Goal: Task Accomplishment & Management: Complete application form

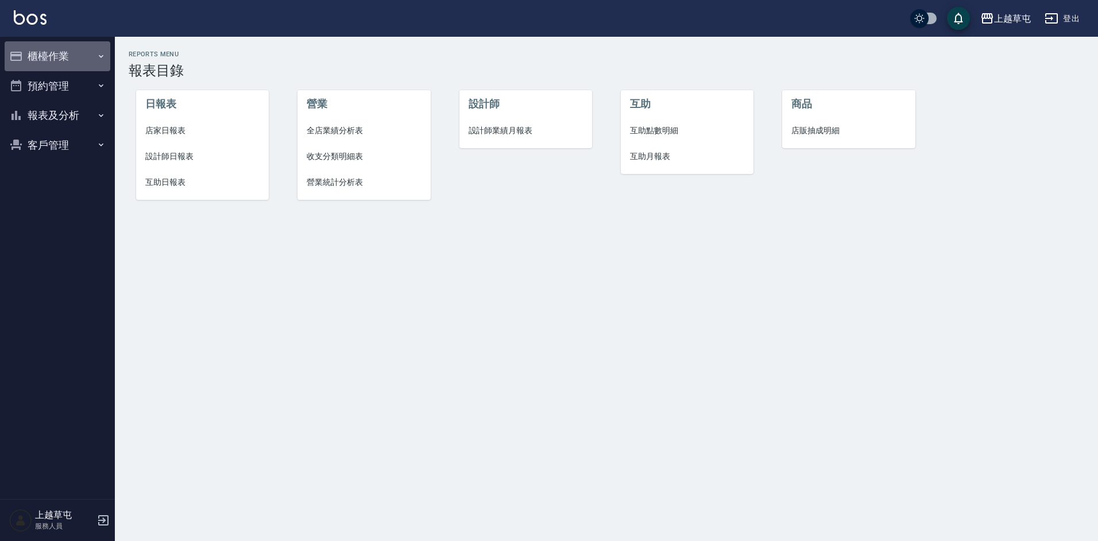
click at [44, 48] on button "櫃檯作業" at bounding box center [58, 56] width 106 height 30
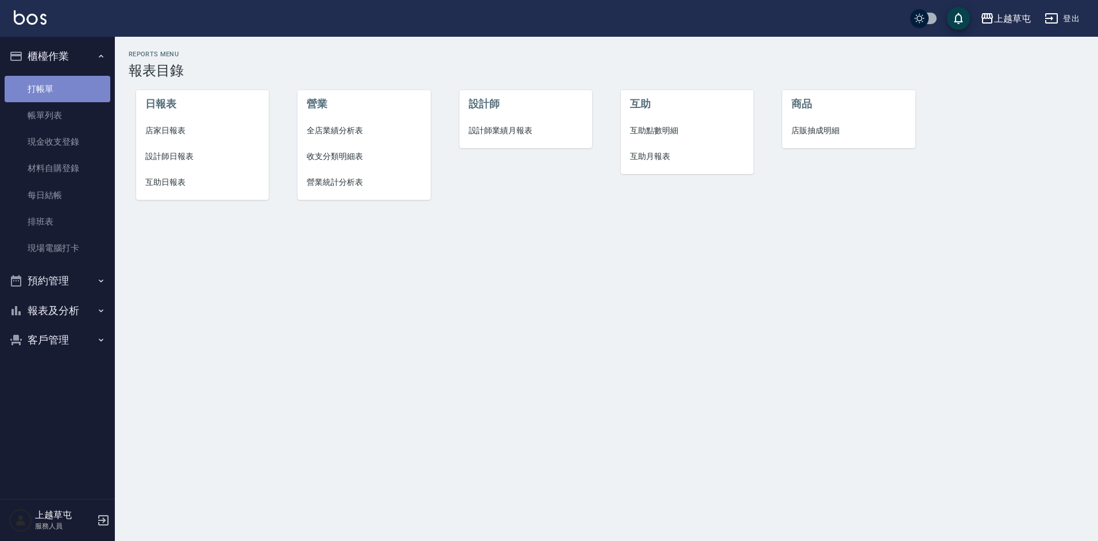
click at [43, 84] on link "打帳單" at bounding box center [58, 89] width 106 height 26
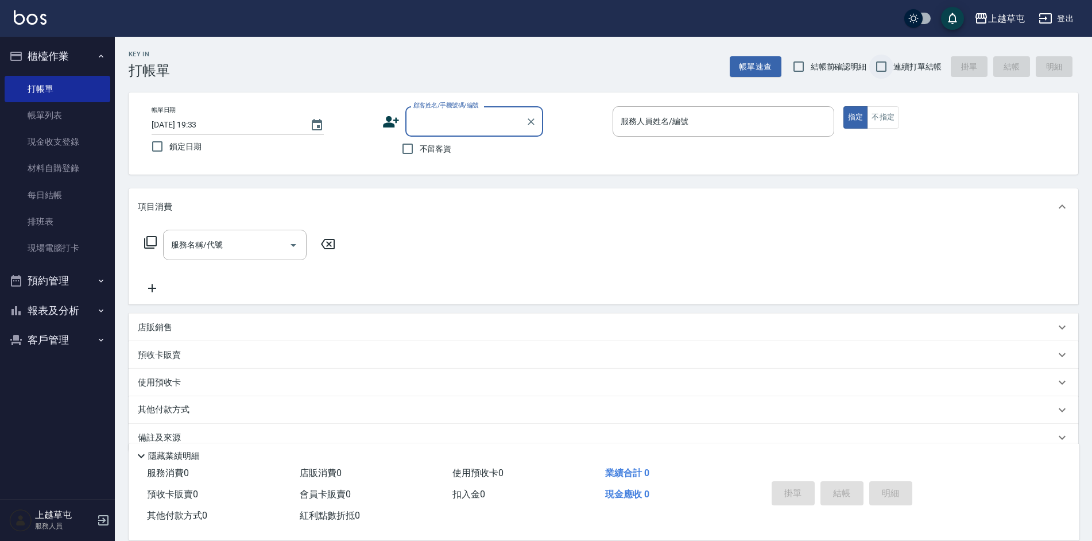
click at [878, 60] on input "連續打單結帳" at bounding box center [881, 67] width 24 height 24
checkbox input "true"
click at [404, 145] on input "不留客資" at bounding box center [408, 149] width 24 height 24
checkbox input "true"
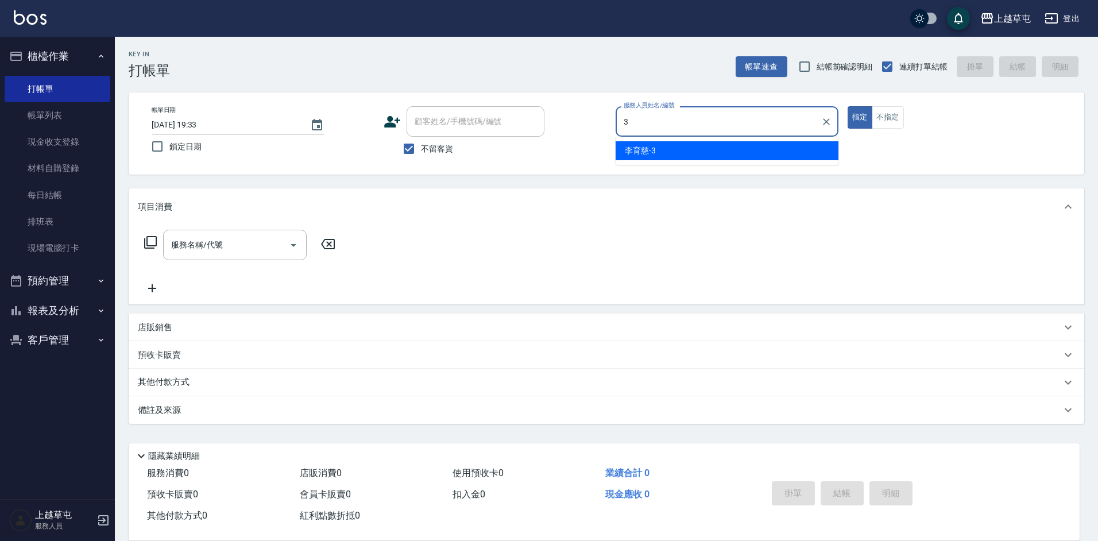
type input "[PERSON_NAME]-3"
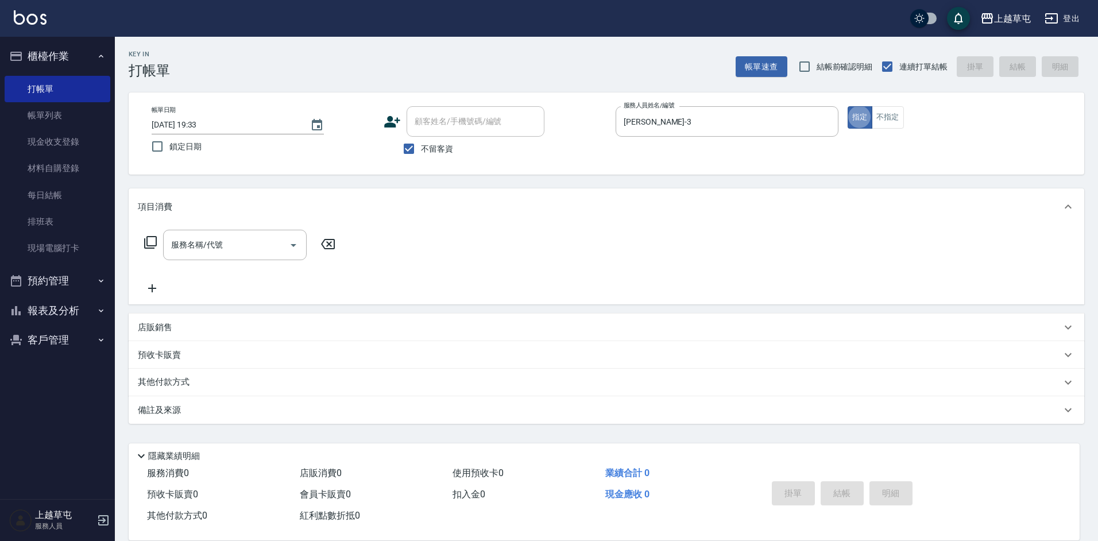
type button "true"
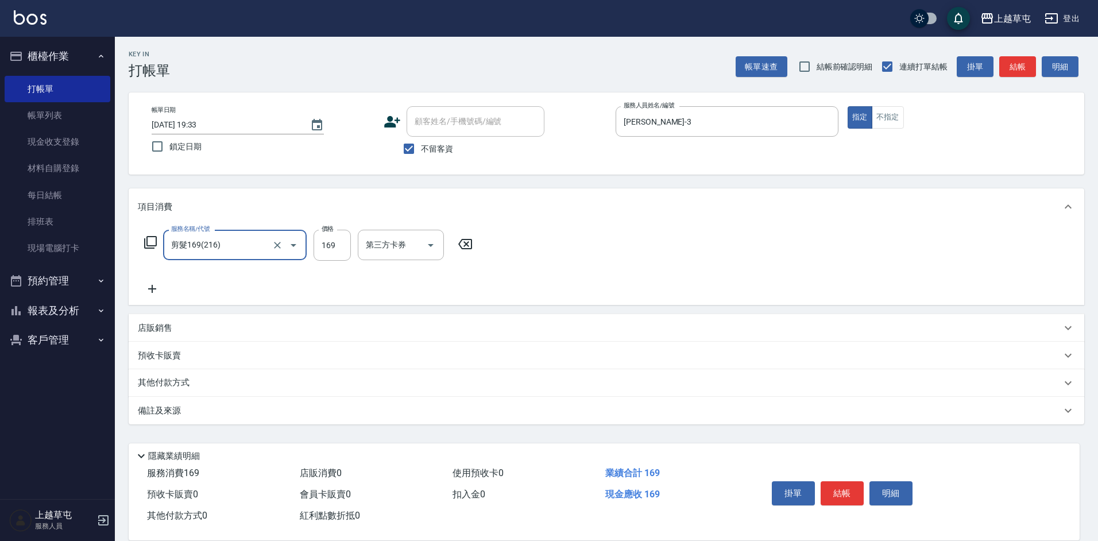
type input "剪髮169(216)"
type input "250"
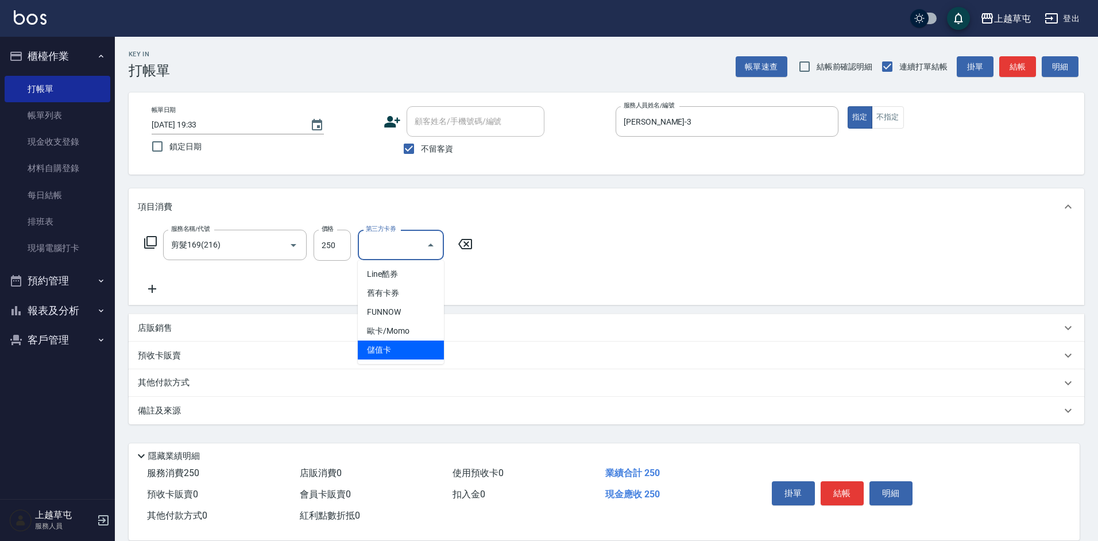
type input "儲值卡"
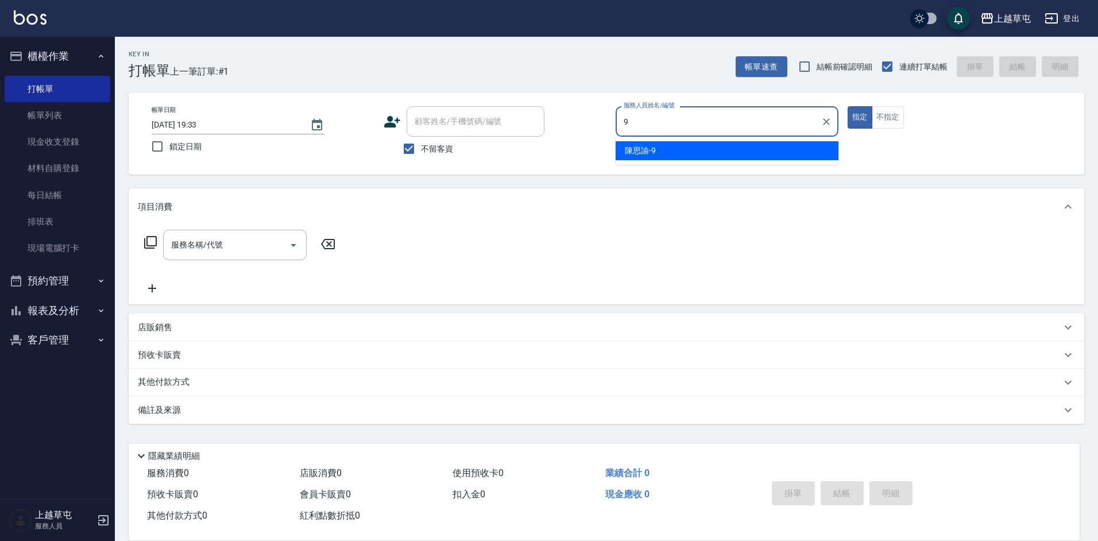
type input "[PERSON_NAME]-9"
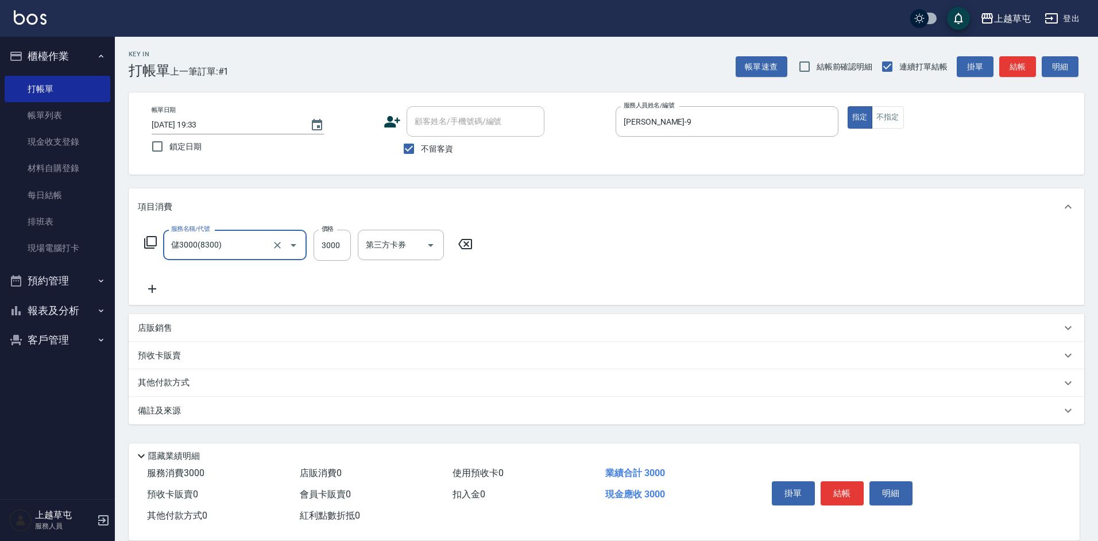
type input "儲3000(8300)"
type input "1000"
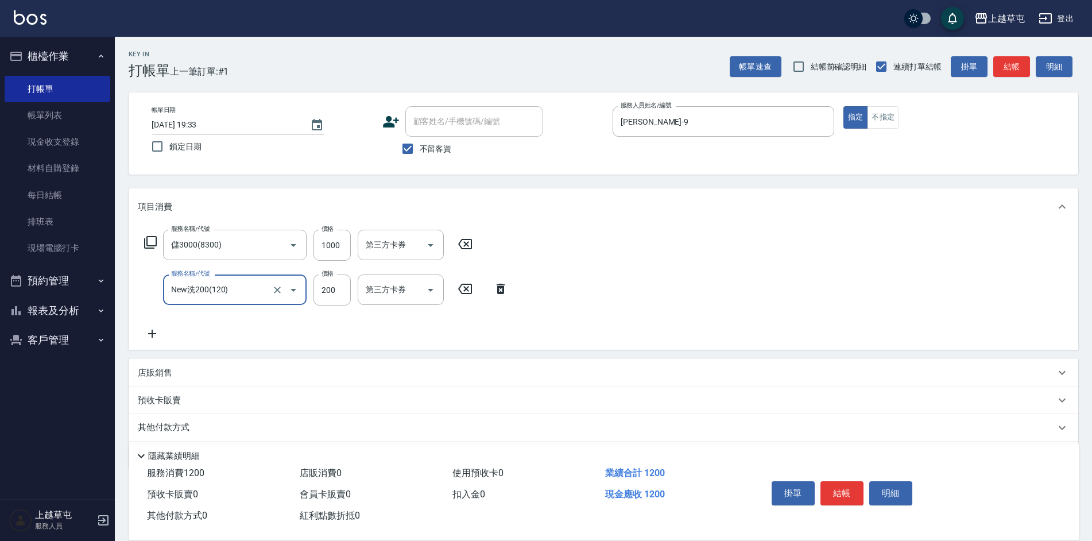
type input "New洗200(120)"
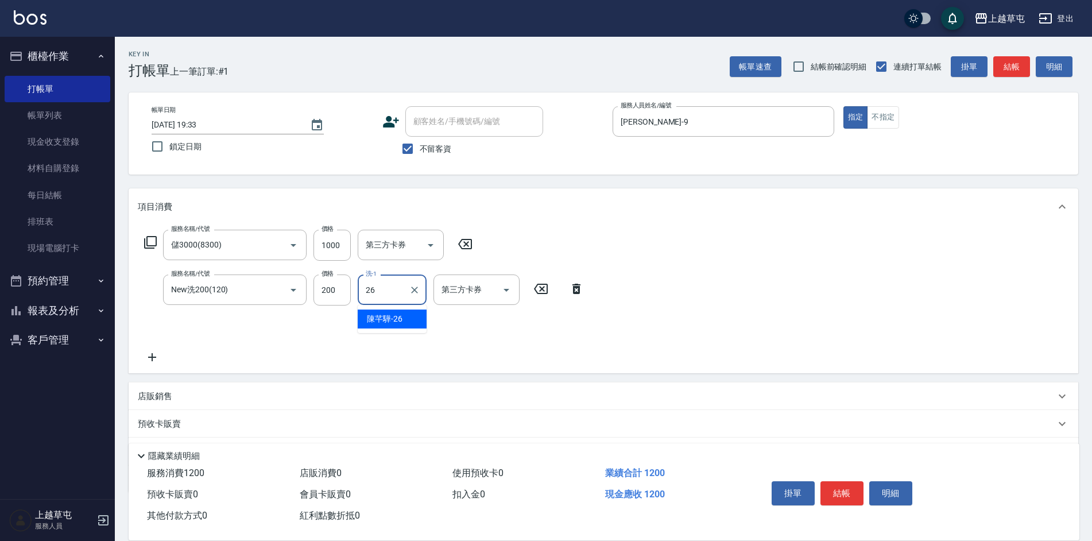
type input "[PERSON_NAME]-26"
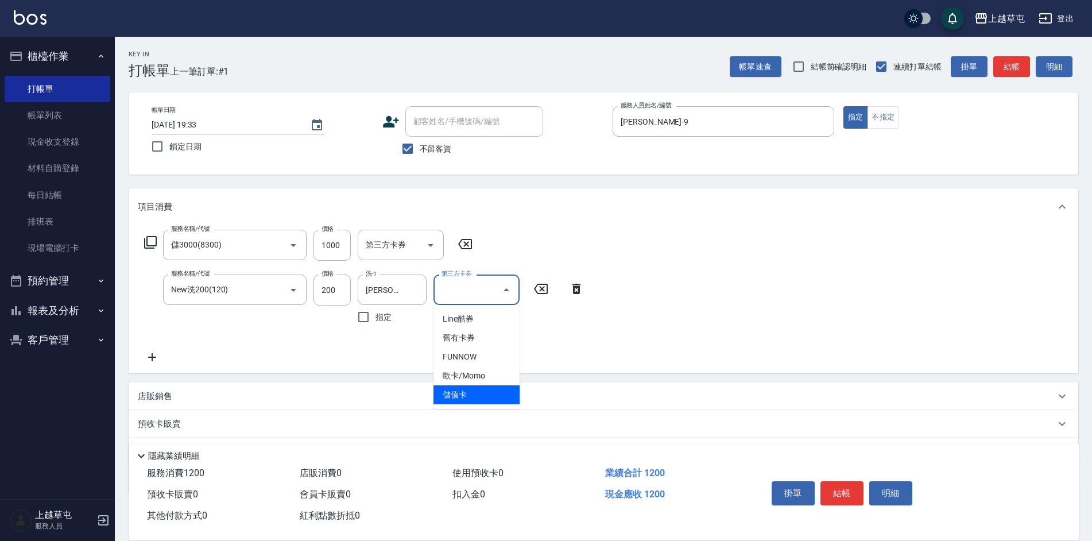
type input "儲值卡"
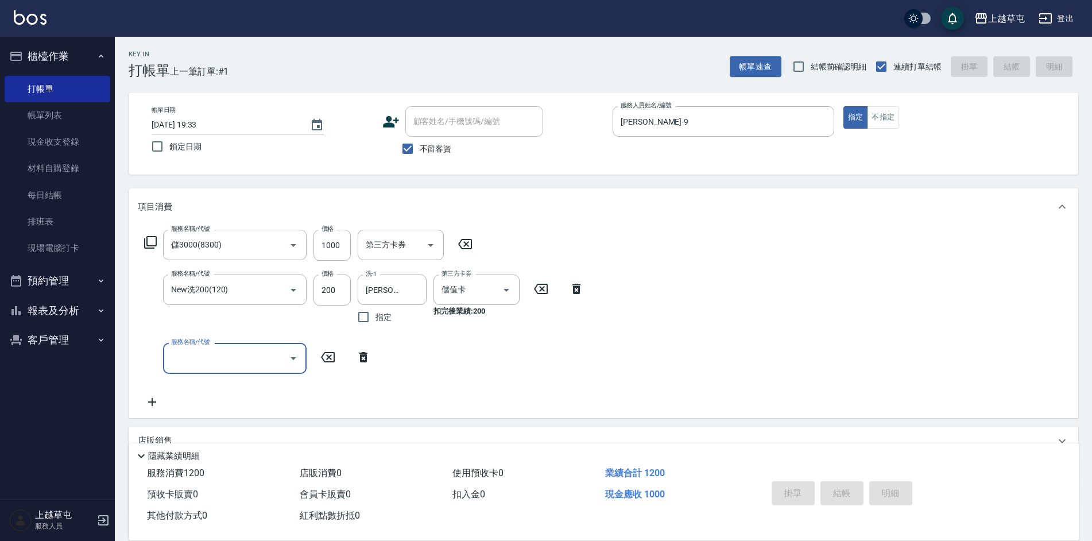
type input "[DATE] 19:34"
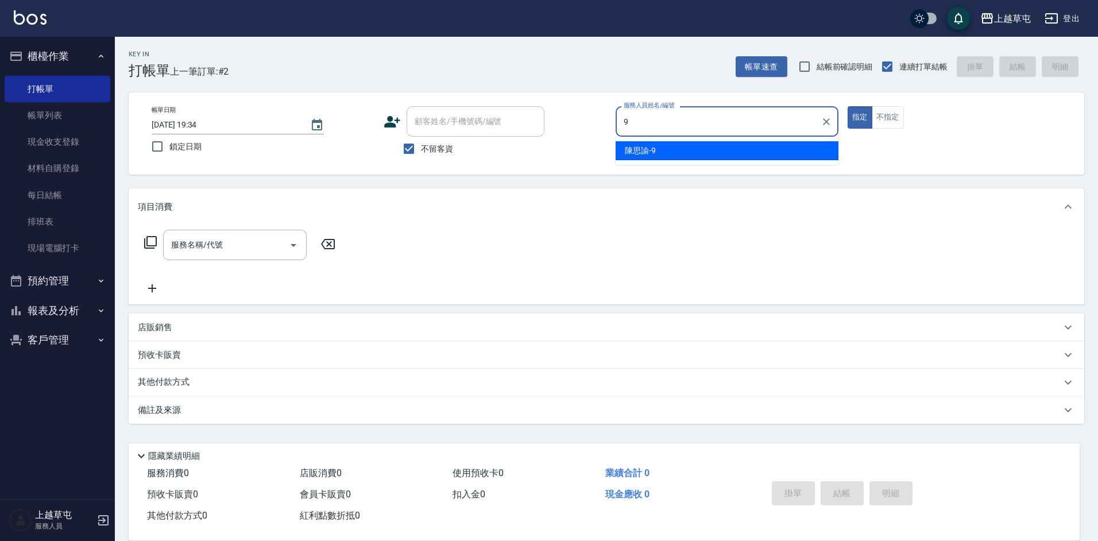
type input "[PERSON_NAME]-9"
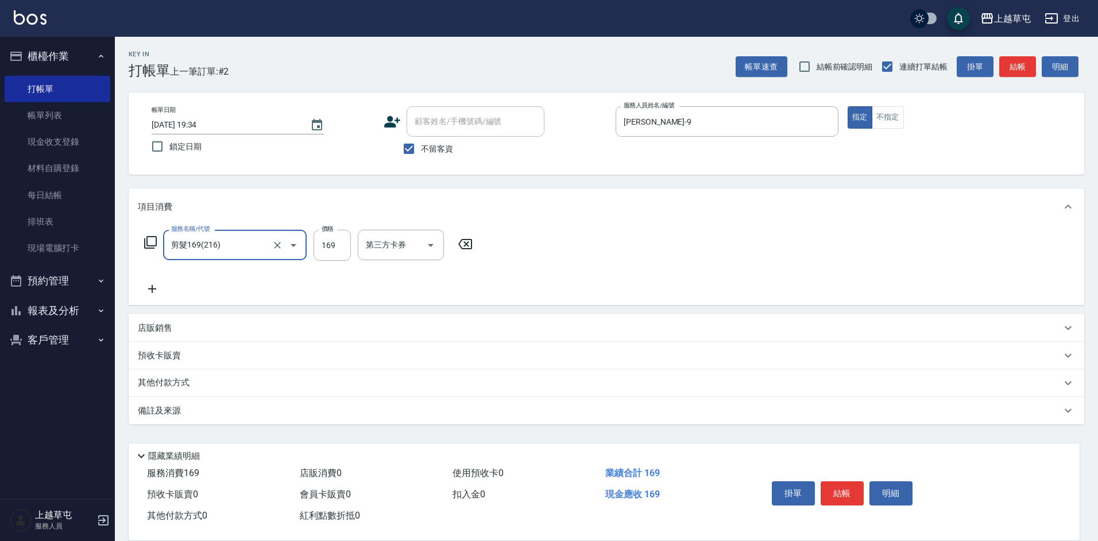
type input "剪髮169(216)"
type input "350"
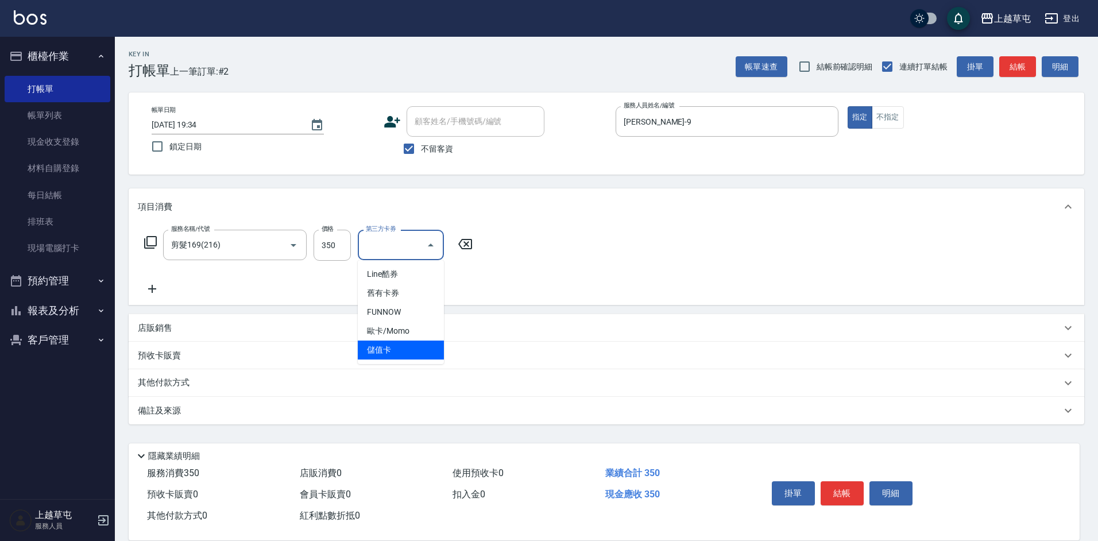
type input "儲值卡"
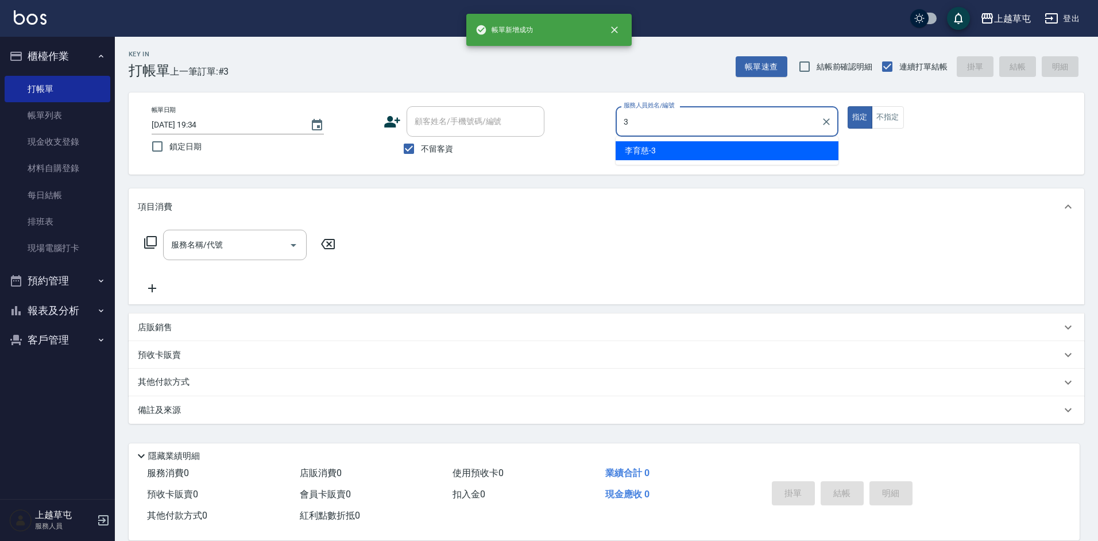
type input "[PERSON_NAME]-3"
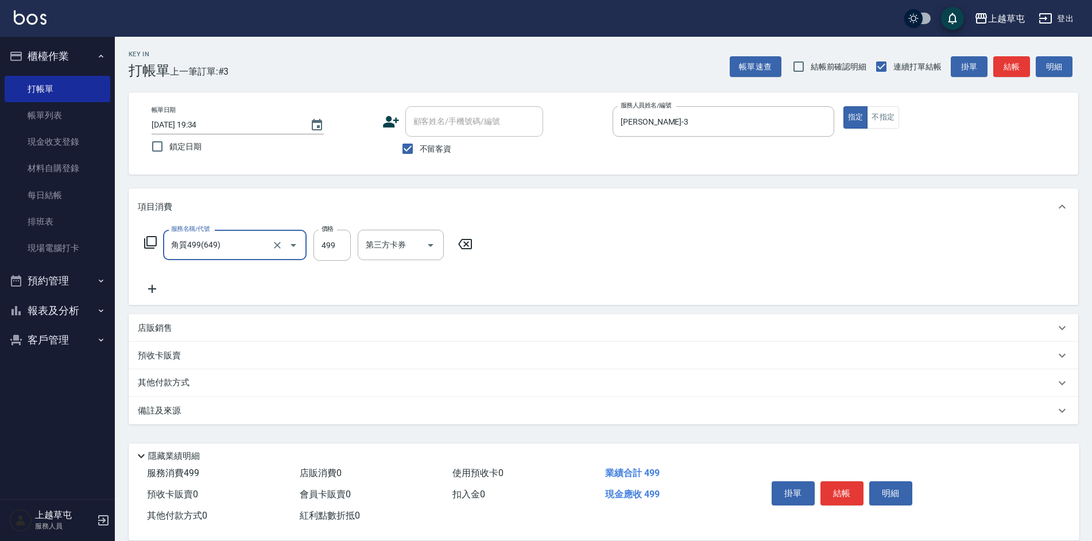
type input "角質499(649)"
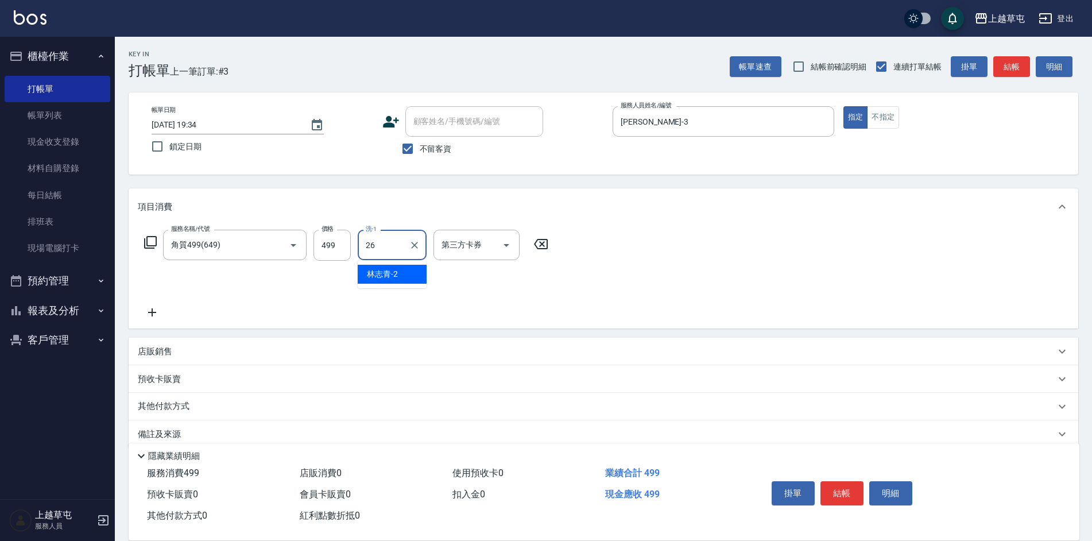
type input "[PERSON_NAME]-26"
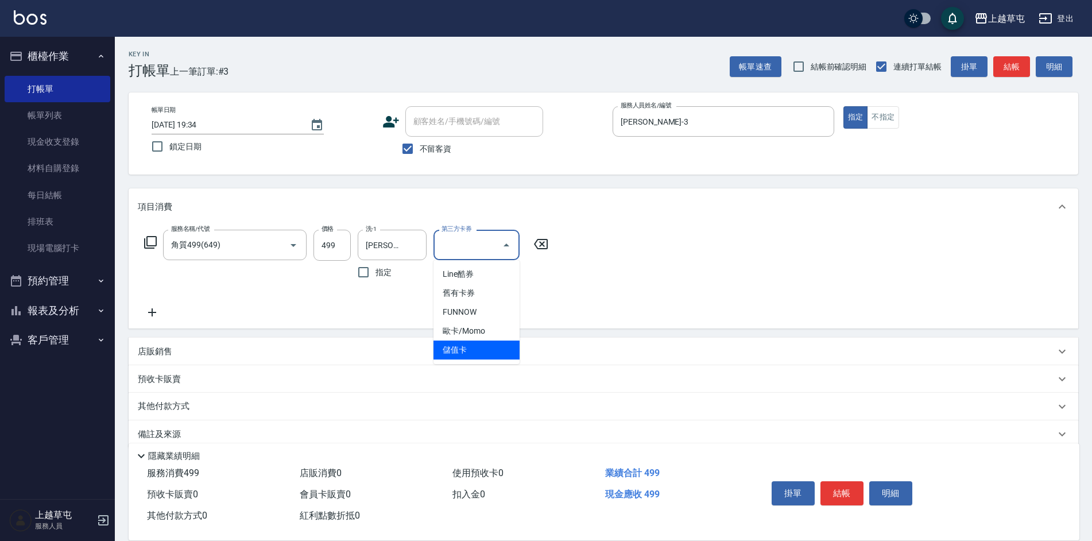
type input "儲值卡"
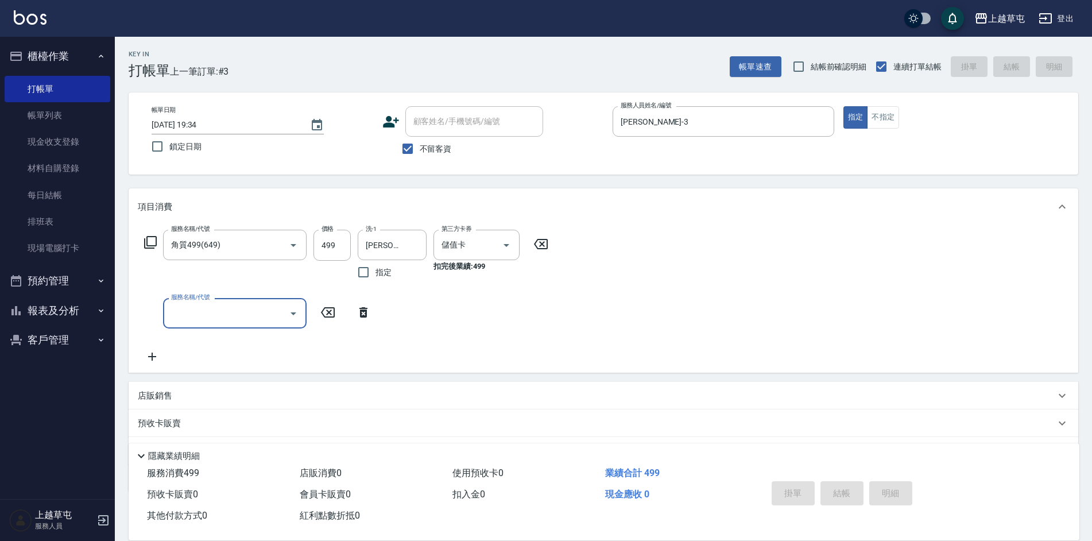
type input "[DATE] 19:35"
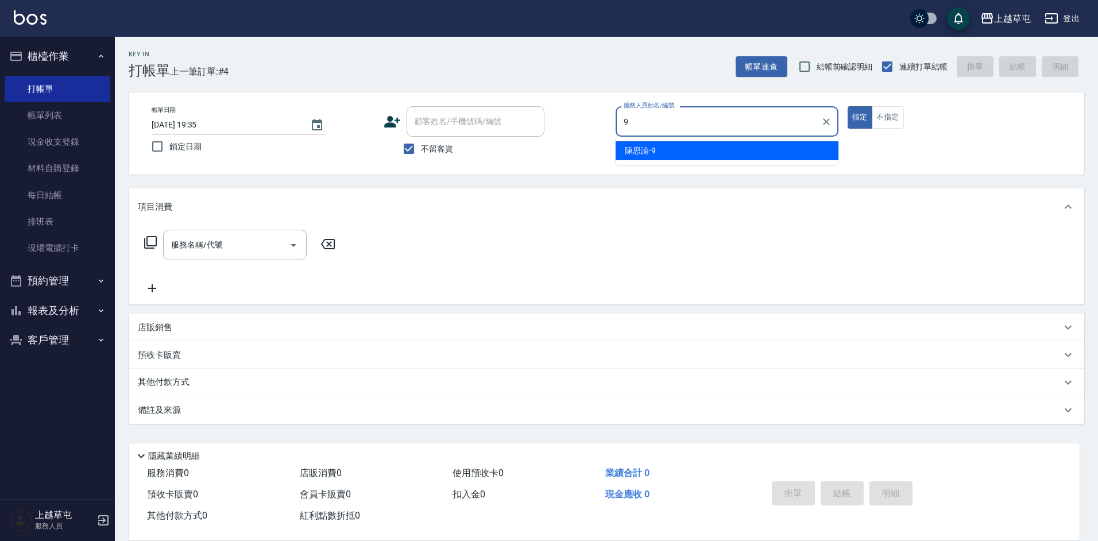
type input "[PERSON_NAME]-9"
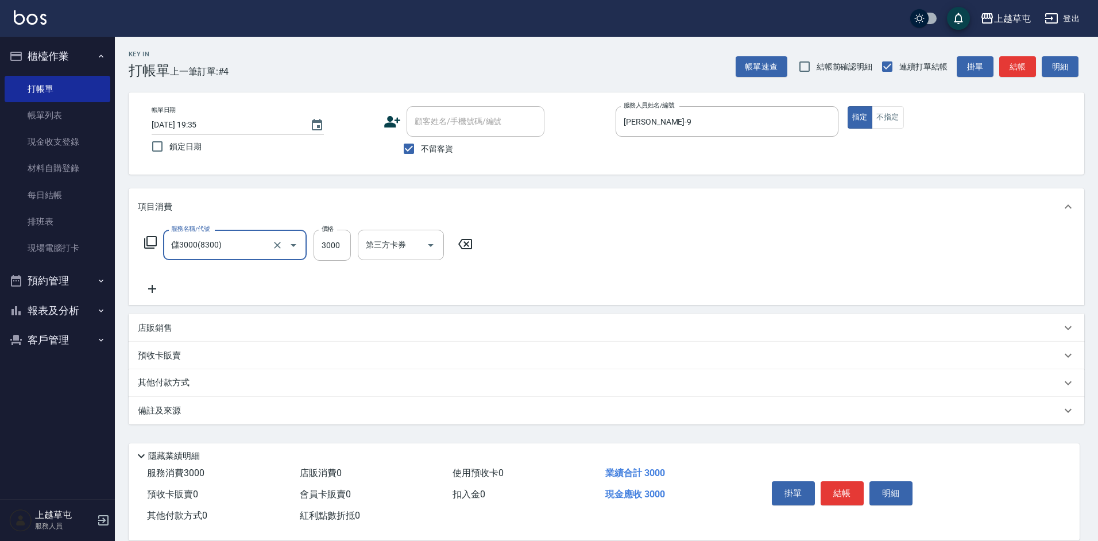
type input "儲3000(8300)"
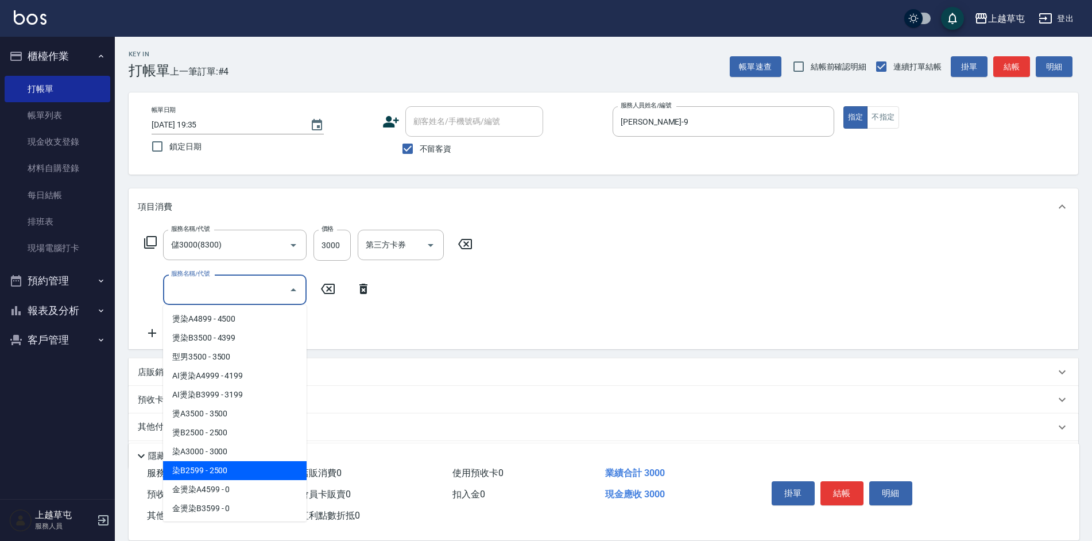
type input "染B2599(42)"
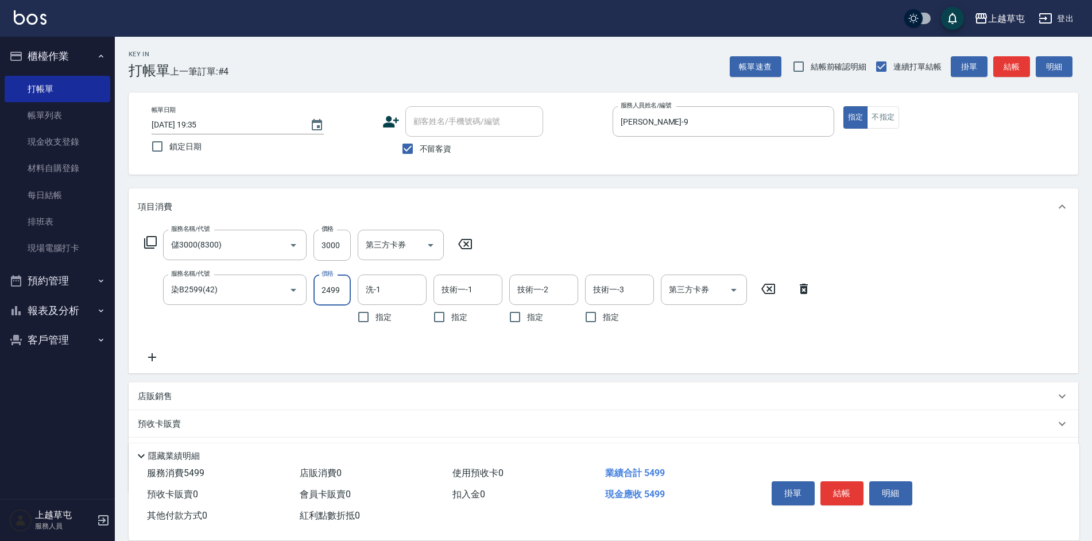
type input "2499"
type input "[PERSON_NAME]-26"
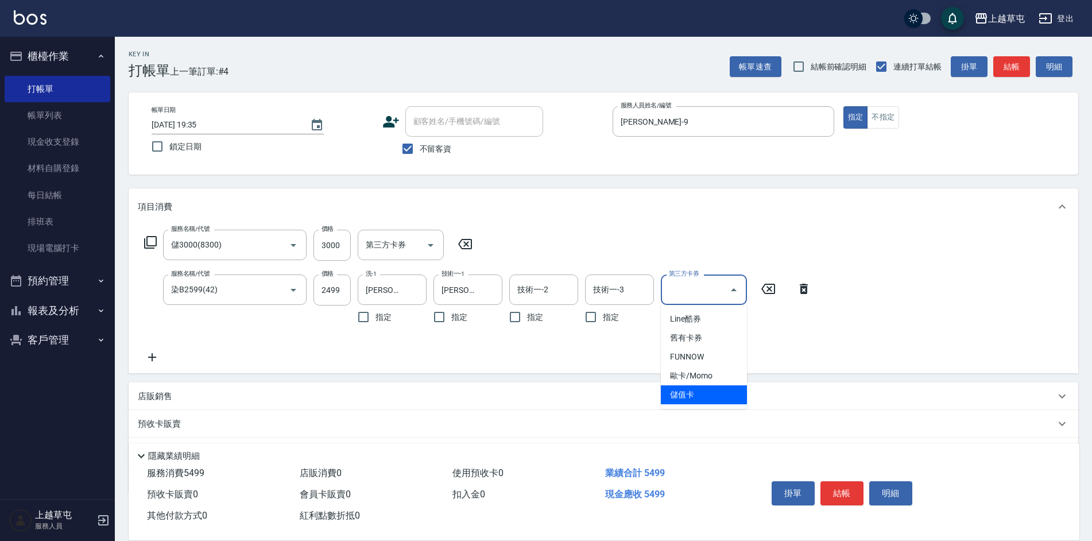
type input "儲值卡"
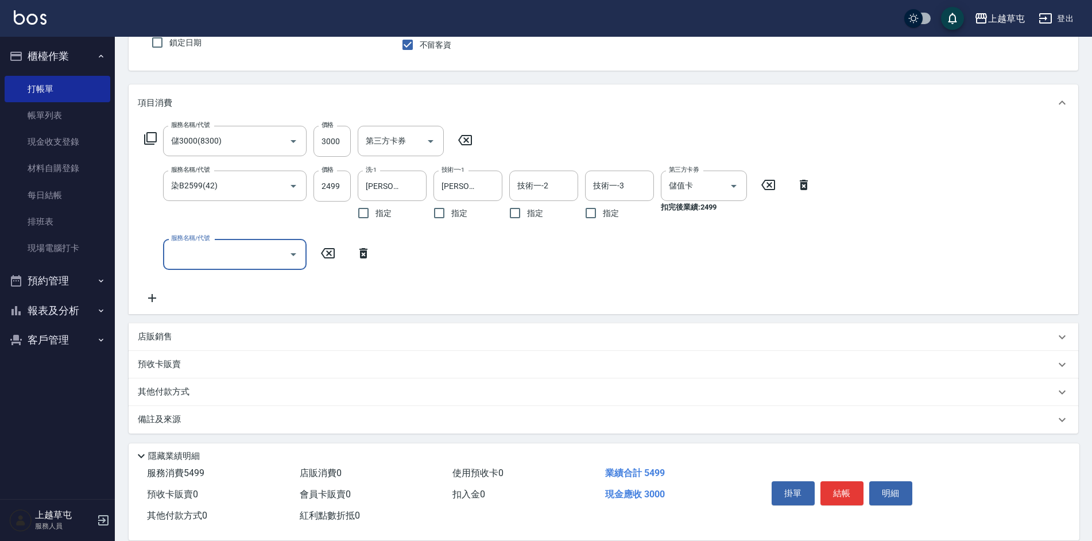
scroll to position [107, 0]
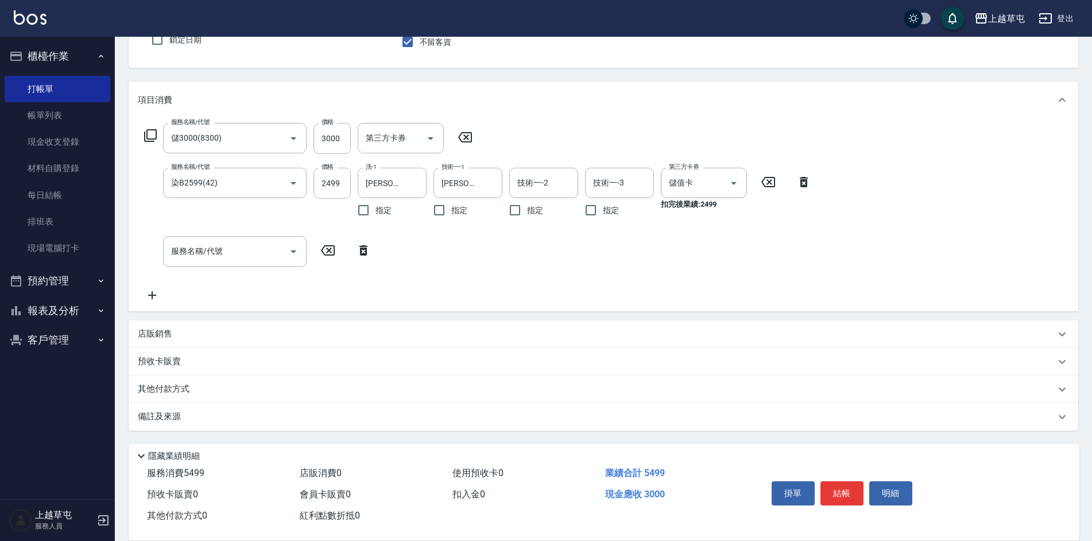
click at [146, 332] on p "店販銷售" at bounding box center [155, 334] width 34 height 12
type input "[PERSON_NAME]-9"
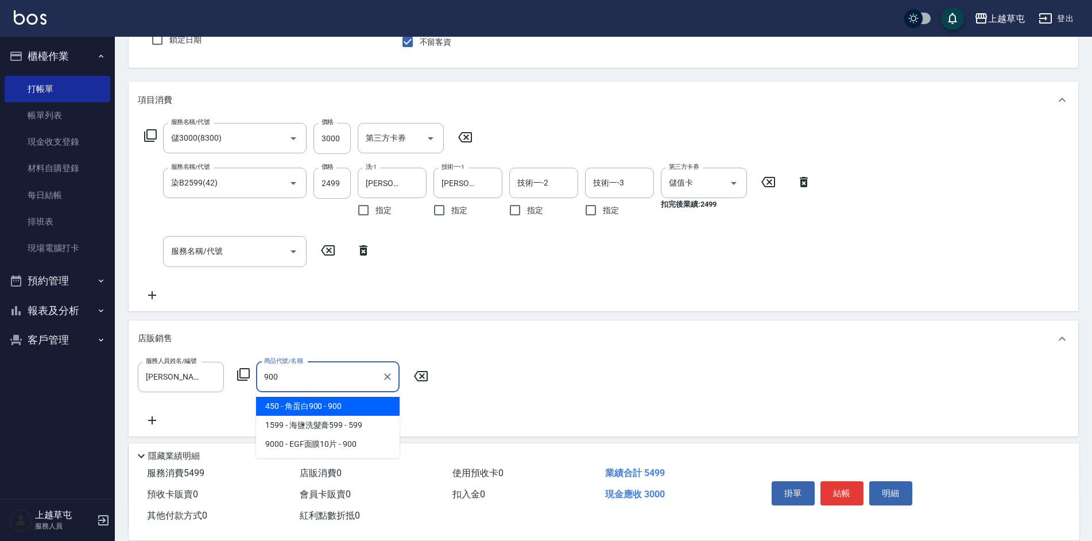
type input "角蛋白900"
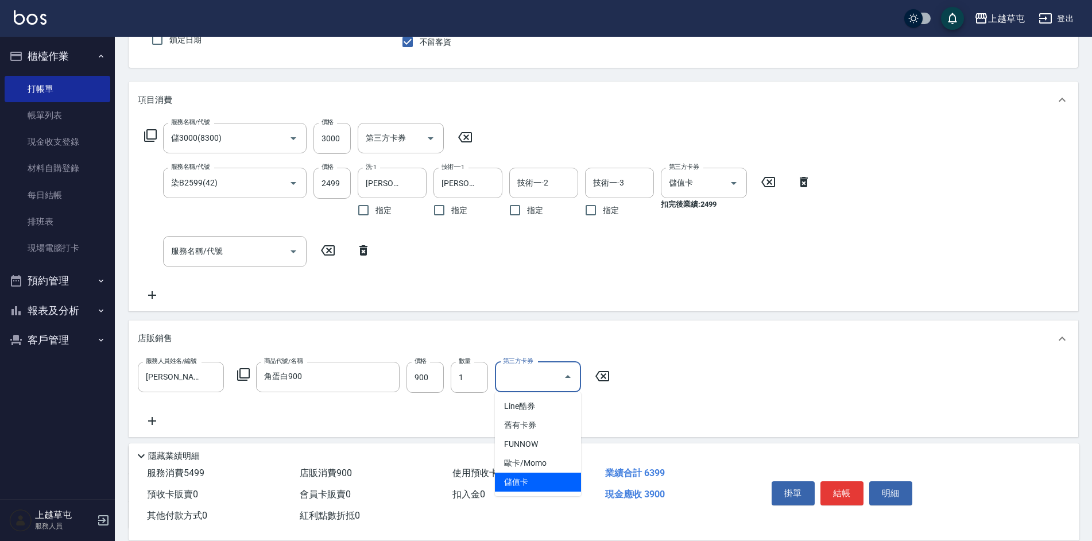
type input "儲值卡"
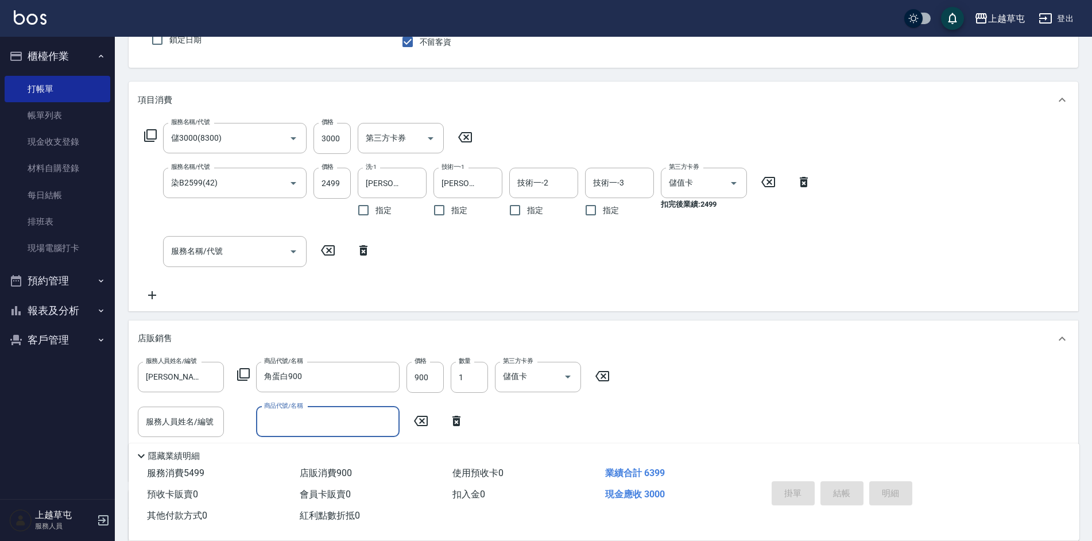
type input "[DATE] 19:37"
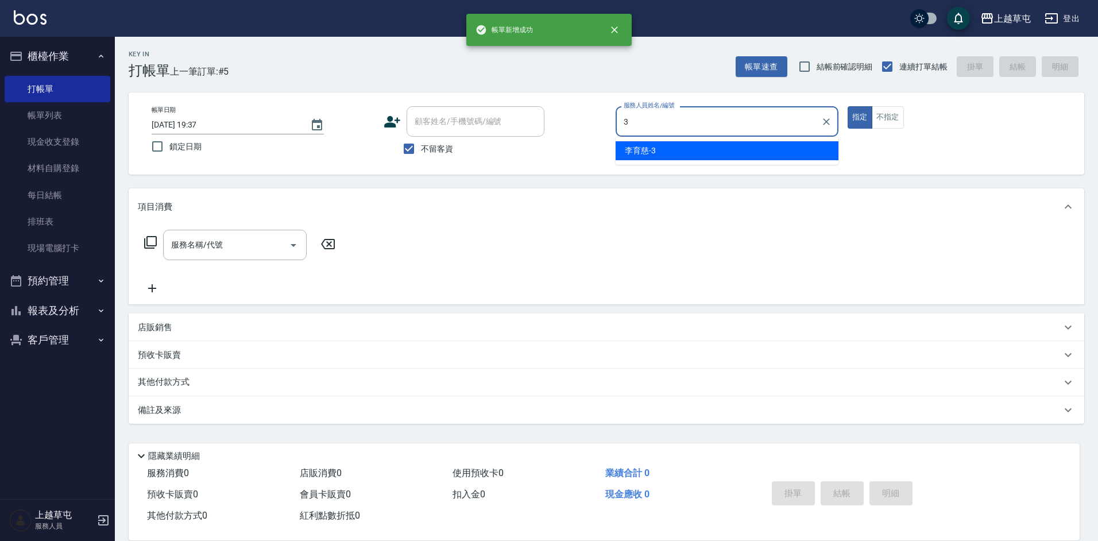
type input "[PERSON_NAME]-3"
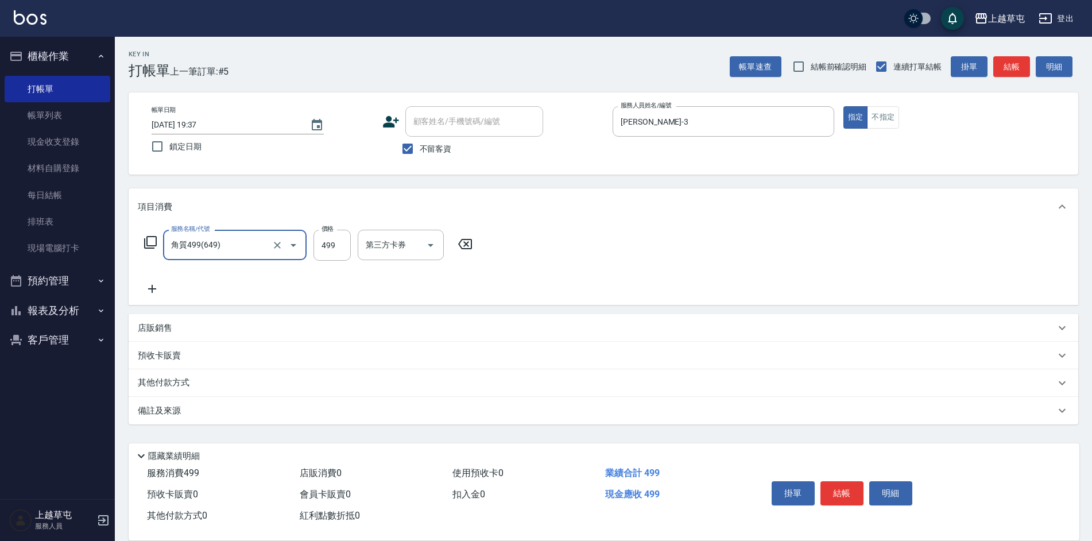
type input "角質499(649)"
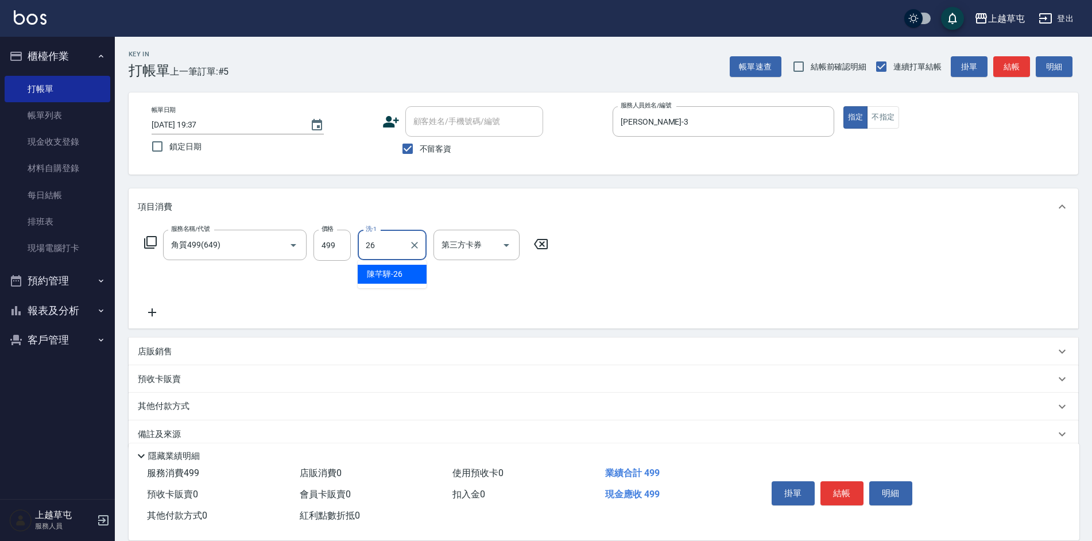
type input "[PERSON_NAME]-26"
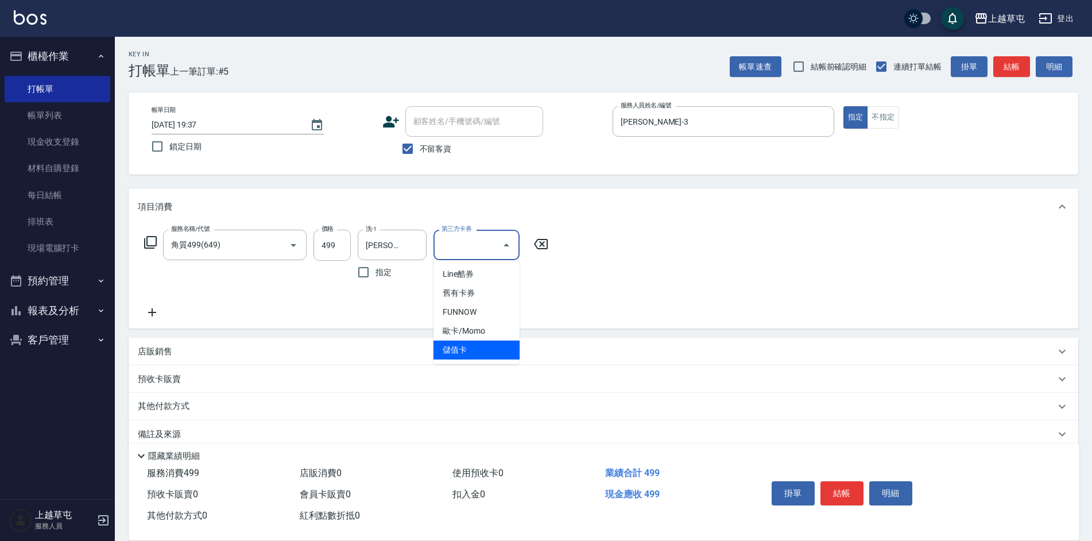
type input "儲值卡"
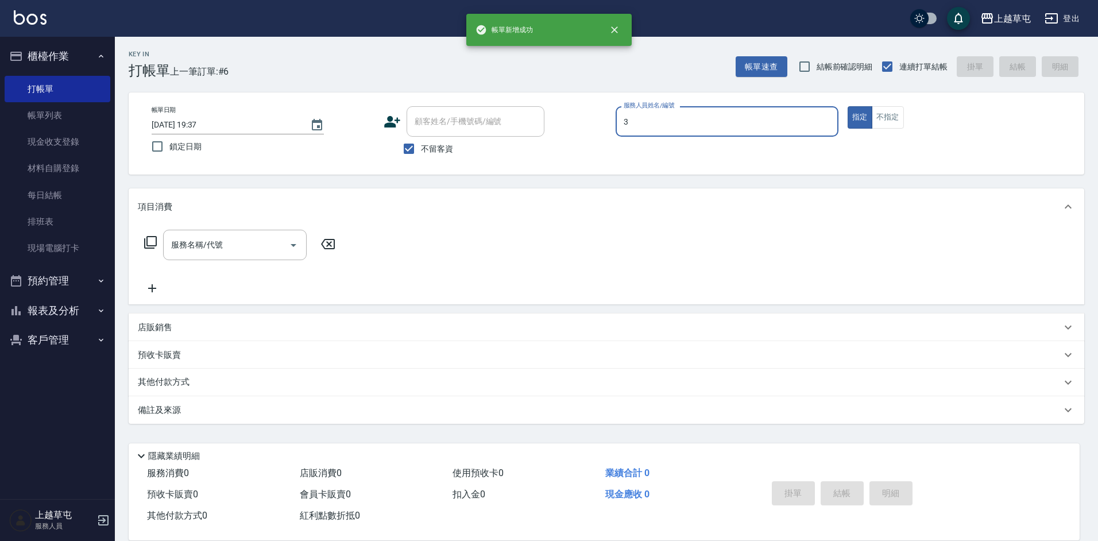
type input "[PERSON_NAME]-3"
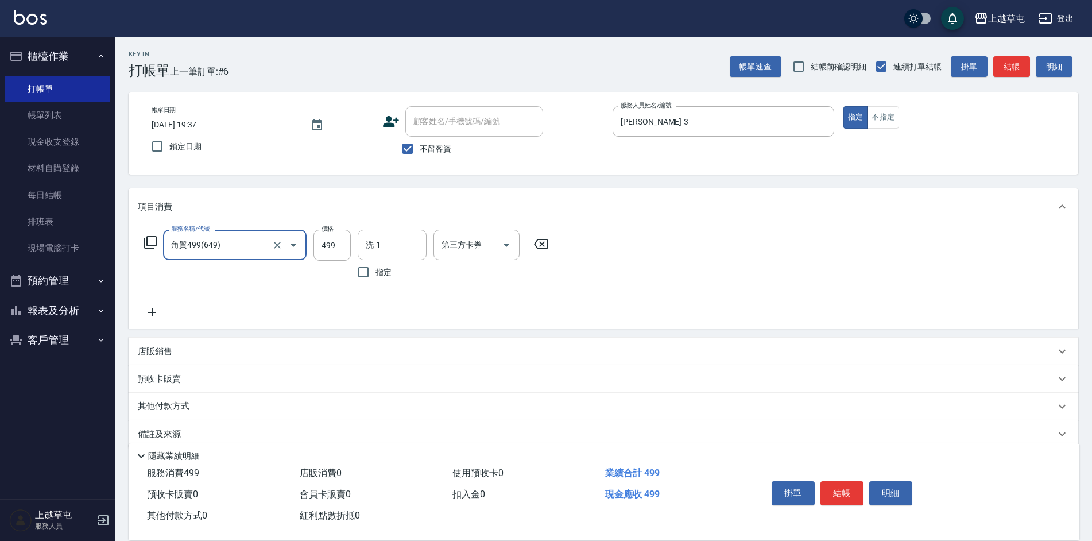
type input "角質499(649)"
type input "[PERSON_NAME]-3"
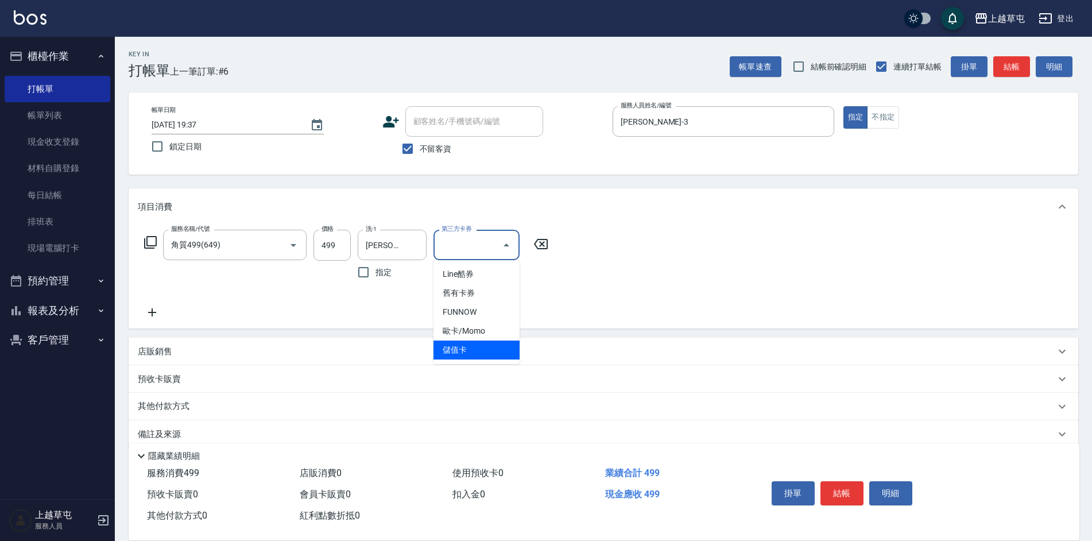
type input "儲值卡"
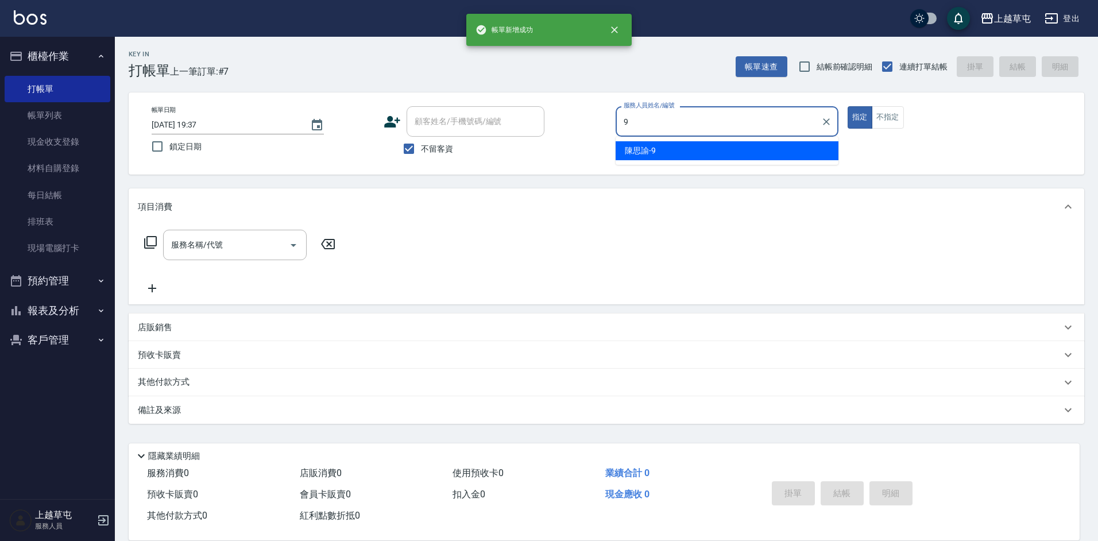
type input "[PERSON_NAME]-9"
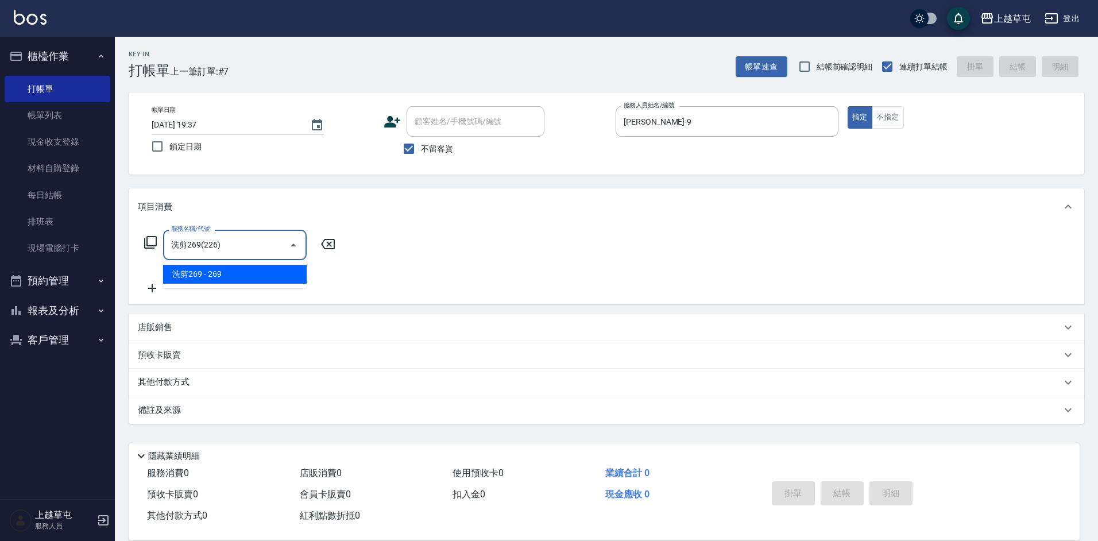
type input "洗剪269(226)"
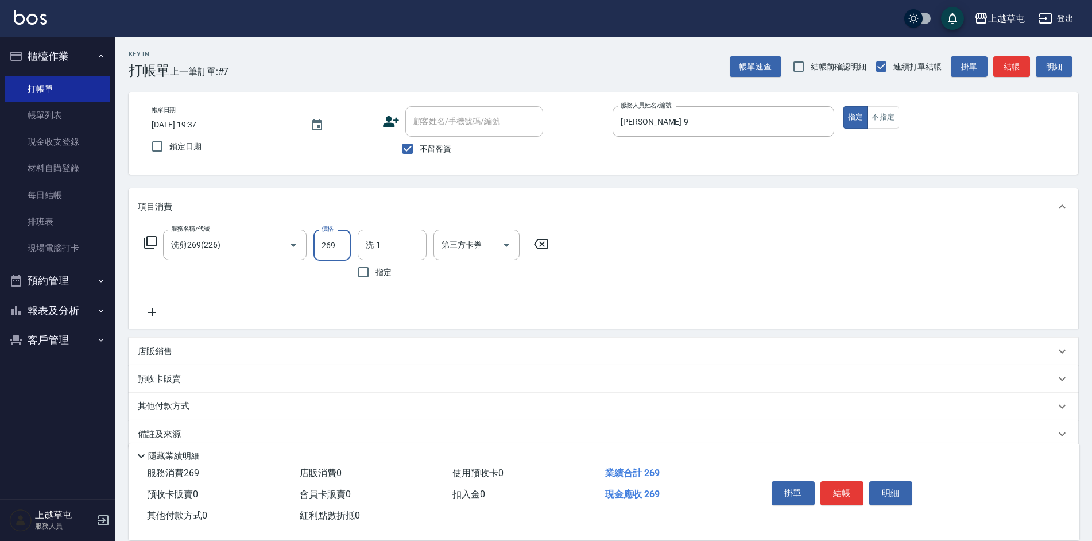
click at [328, 238] on input "269" at bounding box center [331, 245] width 37 height 31
type input "450"
type input "[PERSON_NAME]-9"
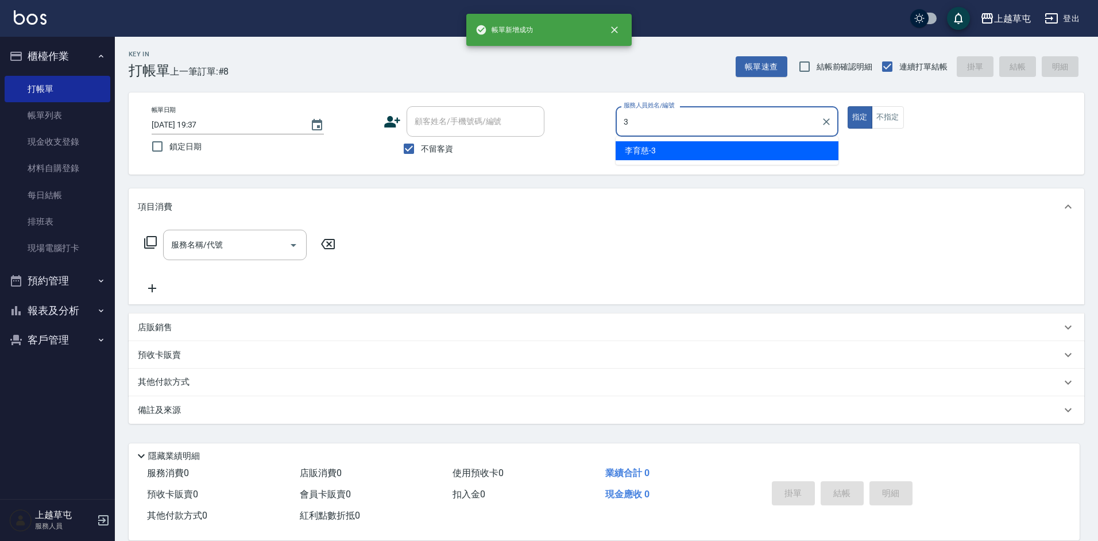
type input "[PERSON_NAME]-3"
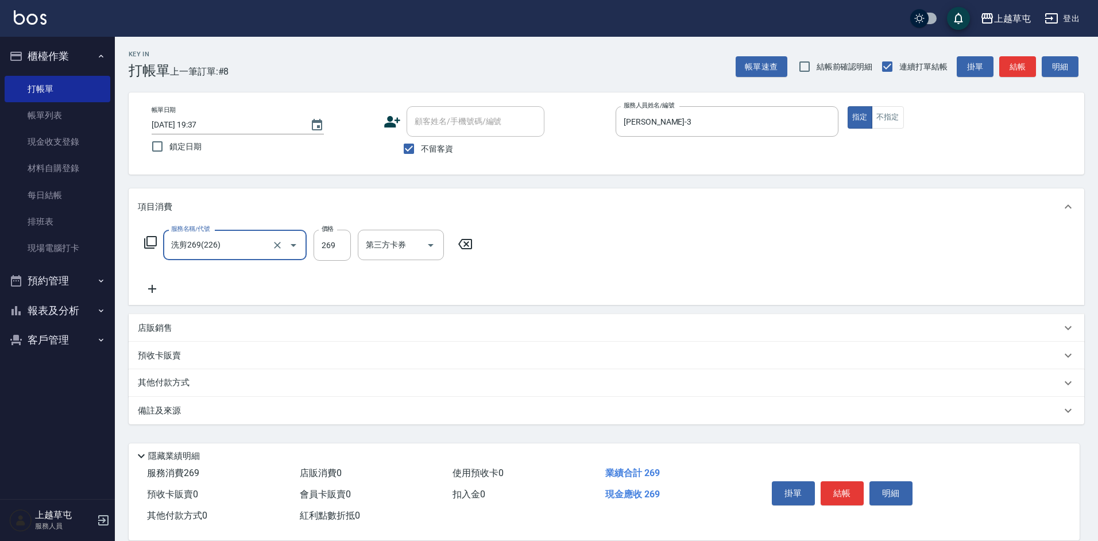
type input "洗剪269(226)"
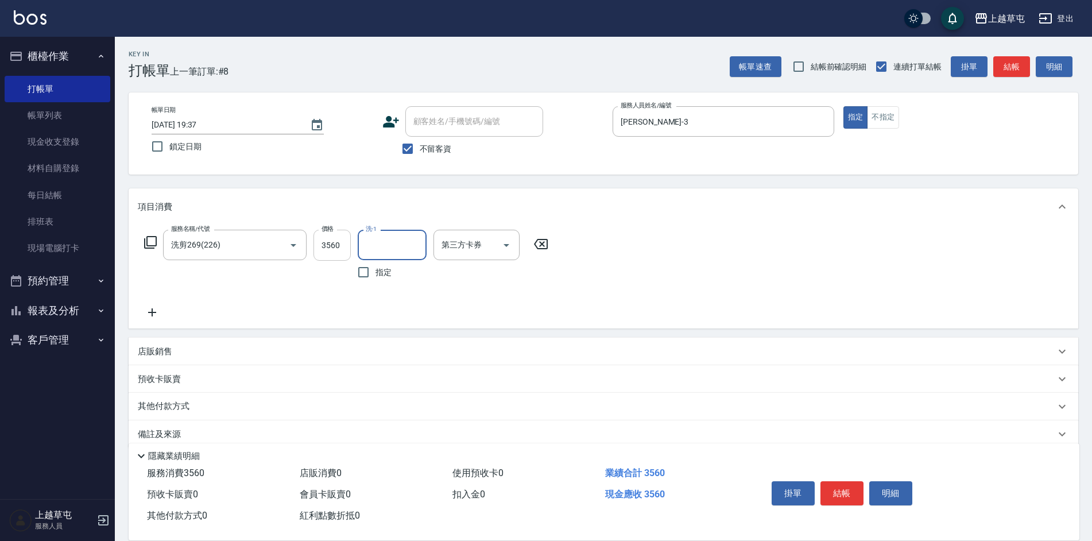
click at [335, 242] on input "3560" at bounding box center [331, 245] width 37 height 31
type input "350"
type input "[PERSON_NAME]-26"
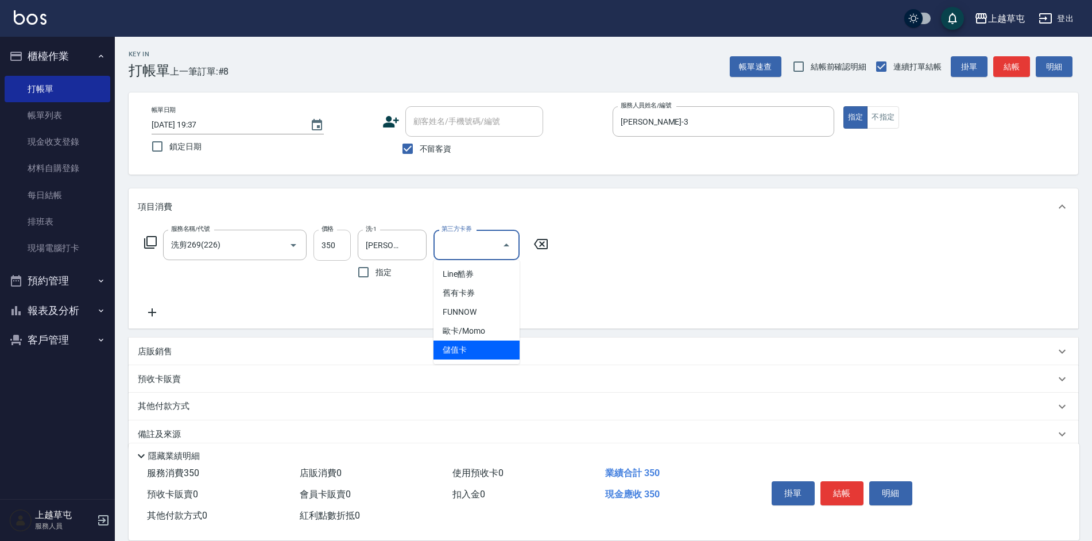
type input "儲值卡"
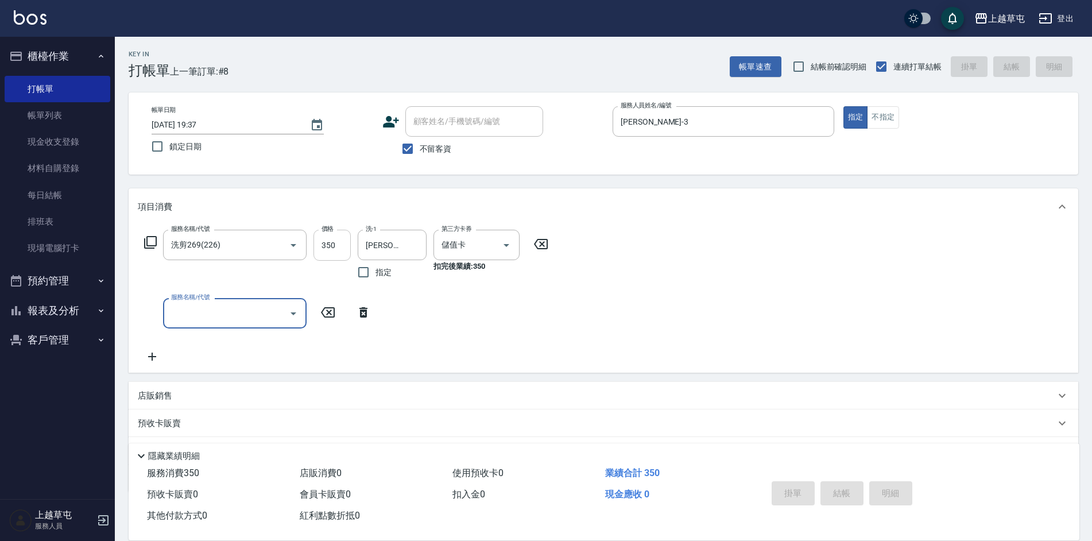
type input "[DATE] 19:38"
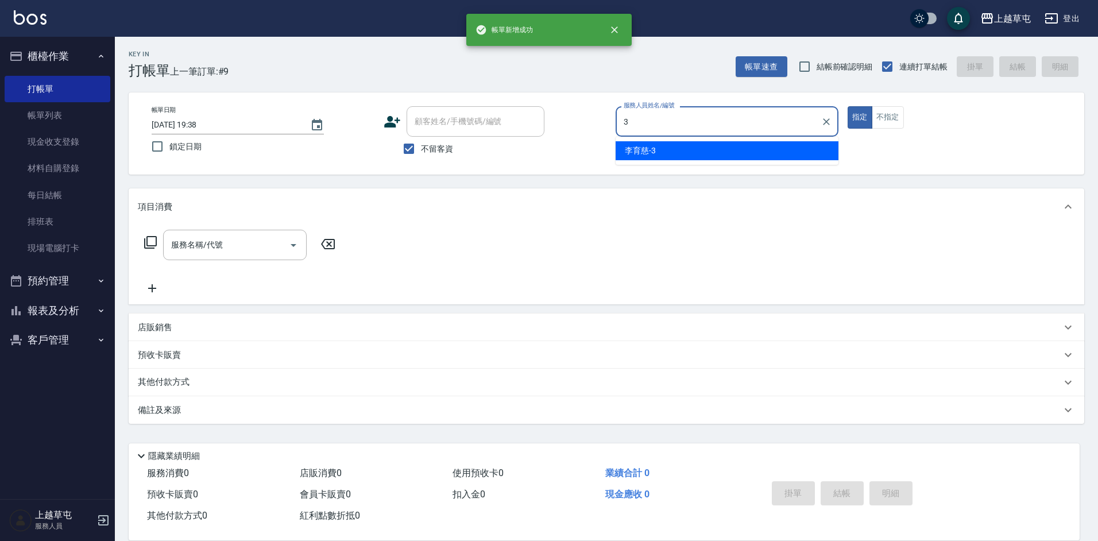
type input "[PERSON_NAME]-3"
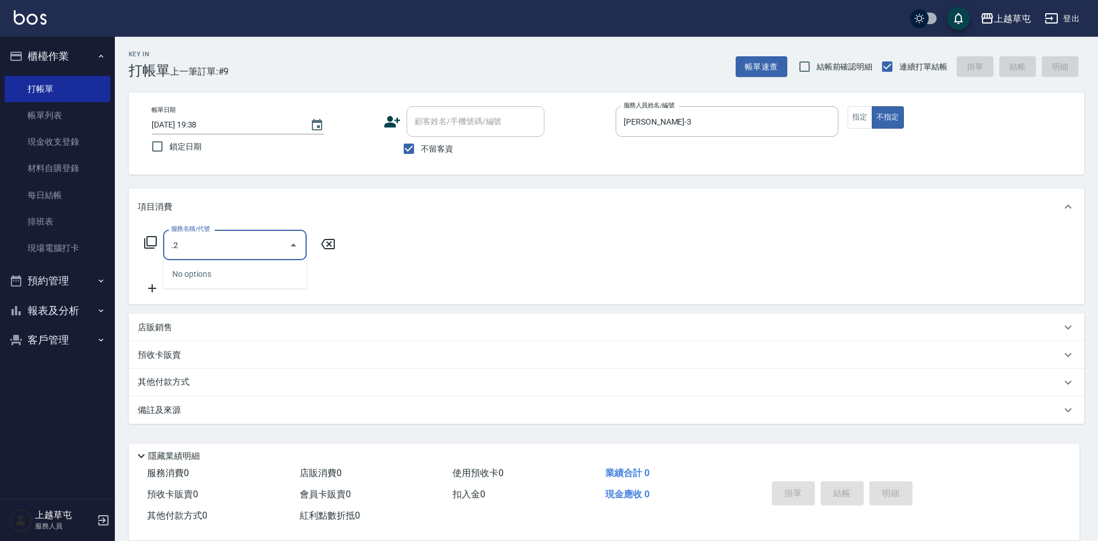
type input "."
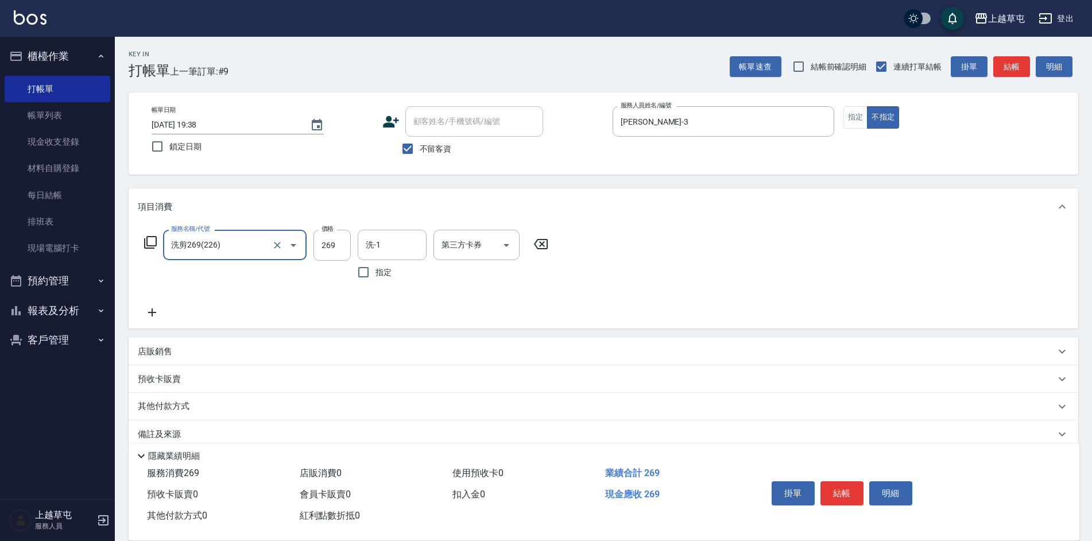
type input "洗剪269(226)"
type input "300"
type input "[PERSON_NAME]-26"
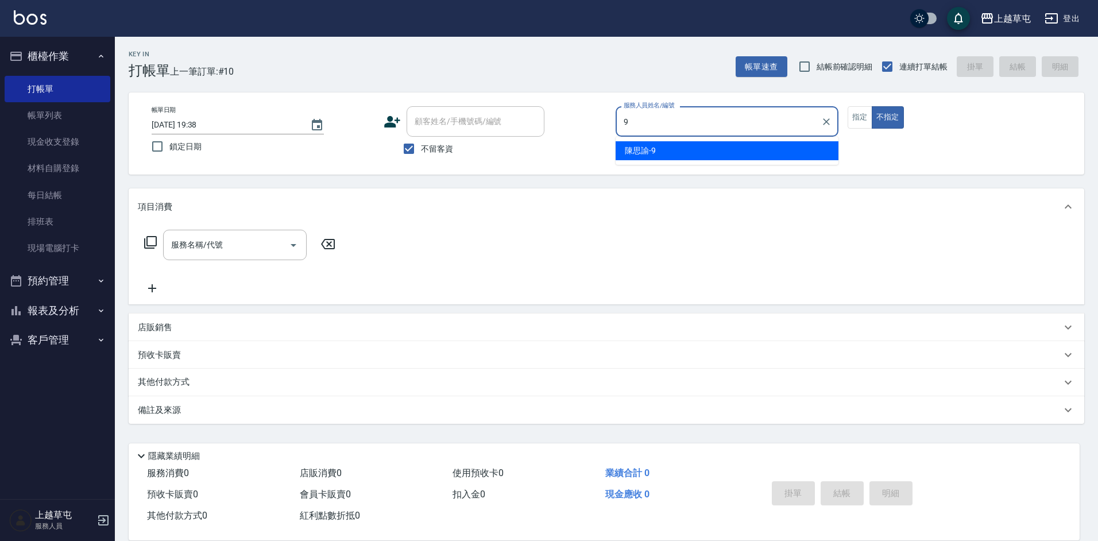
type input "[PERSON_NAME]-9"
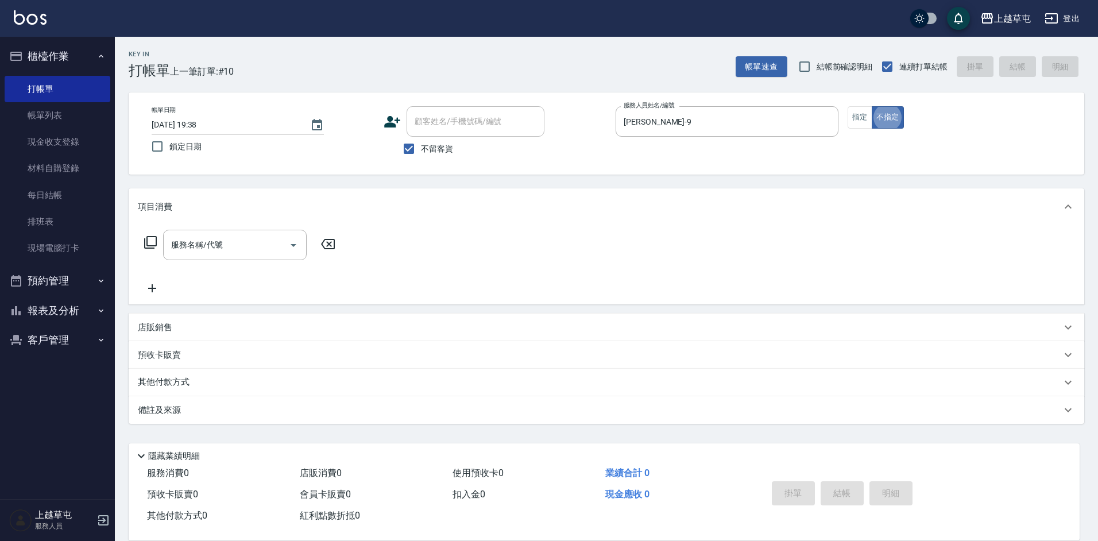
type button "false"
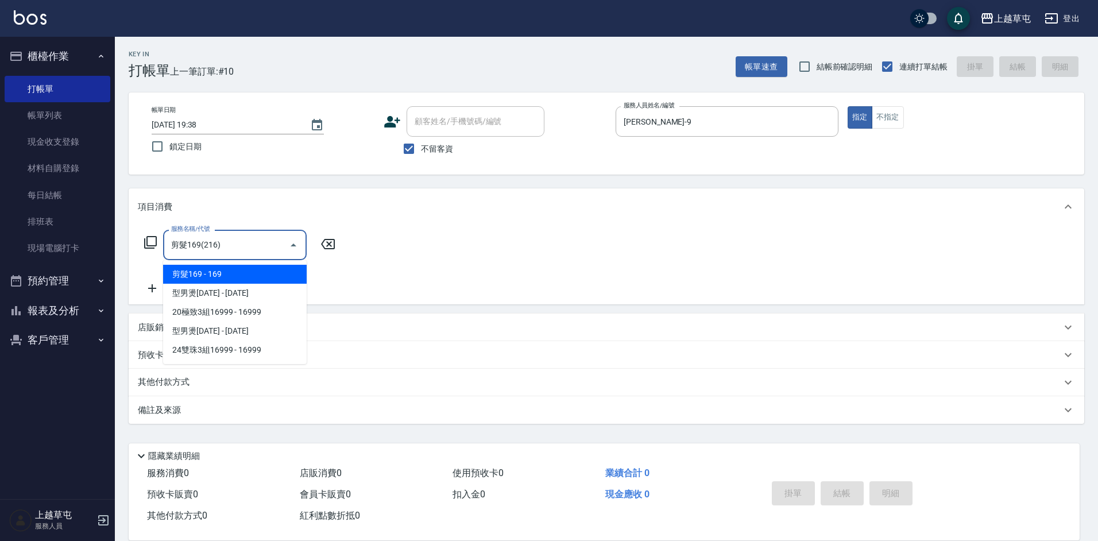
type input "剪髮169(216)"
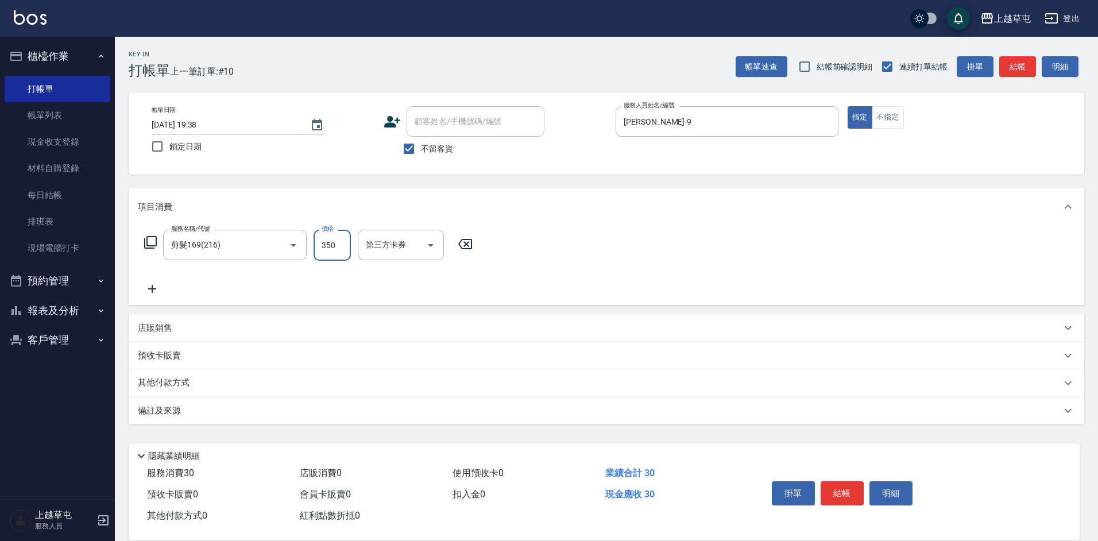
type input "350"
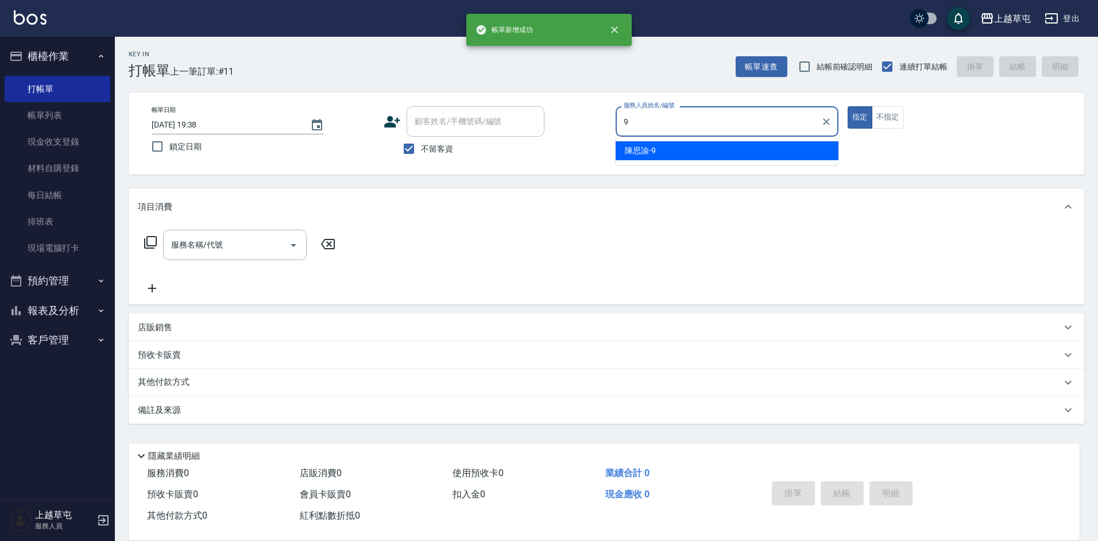
type input "[PERSON_NAME]-9"
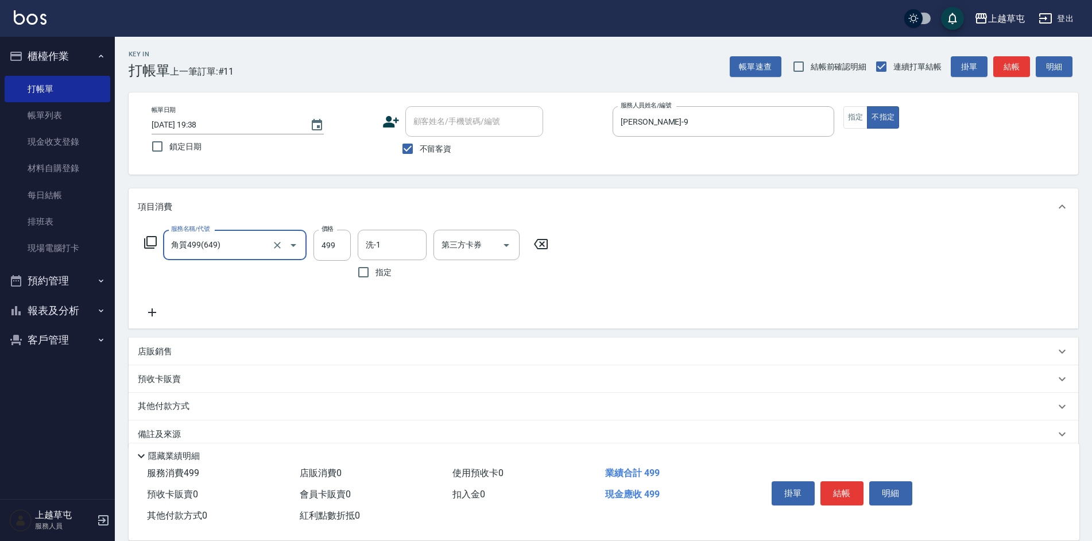
type input "角質499(649)"
type input "[PERSON_NAME]-26"
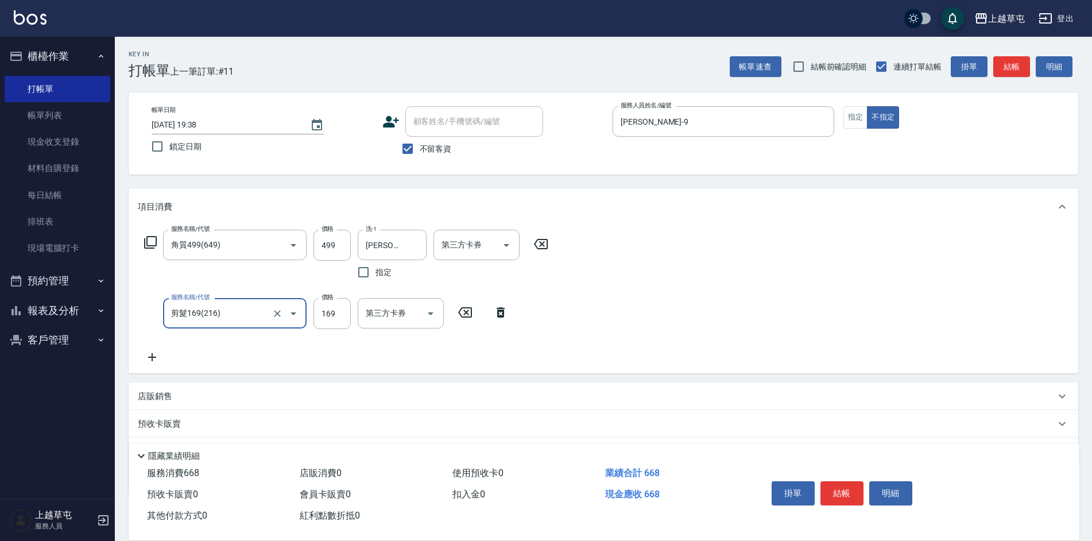
type input "剪髮169(216)"
type input "200"
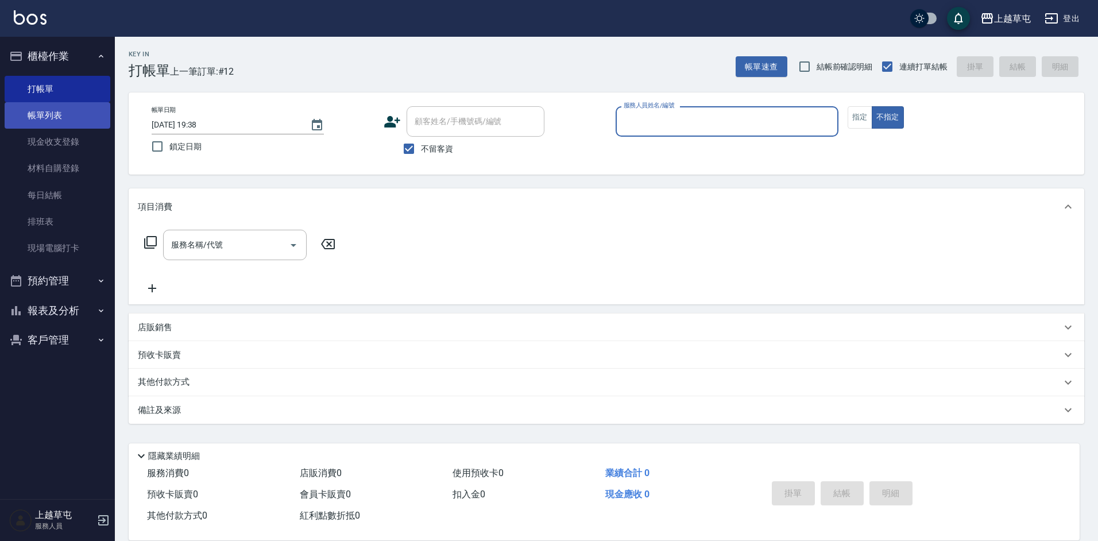
click at [55, 119] on link "帳單列表" at bounding box center [58, 115] width 106 height 26
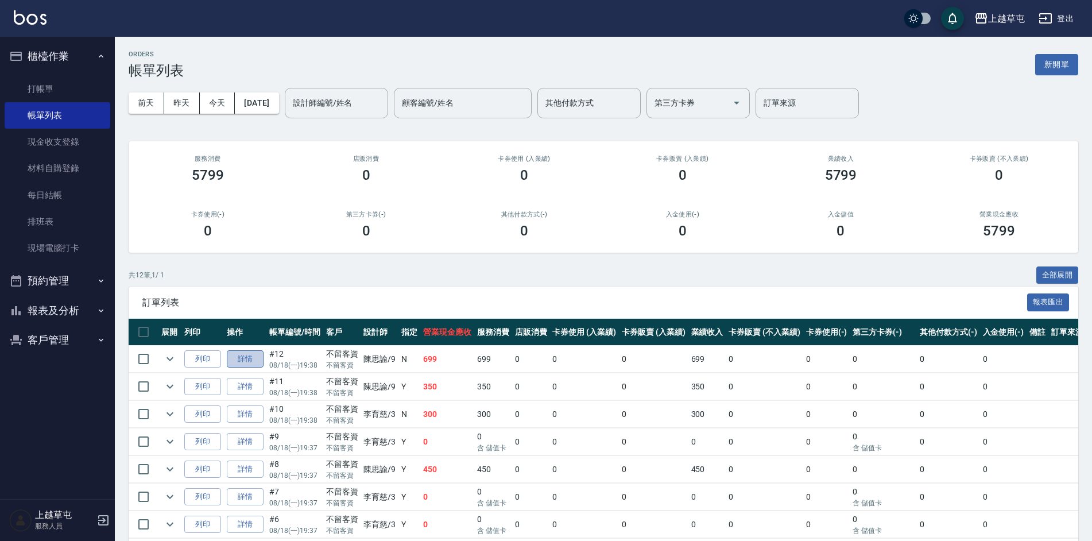
click at [243, 356] on link "詳情" at bounding box center [245, 359] width 37 height 18
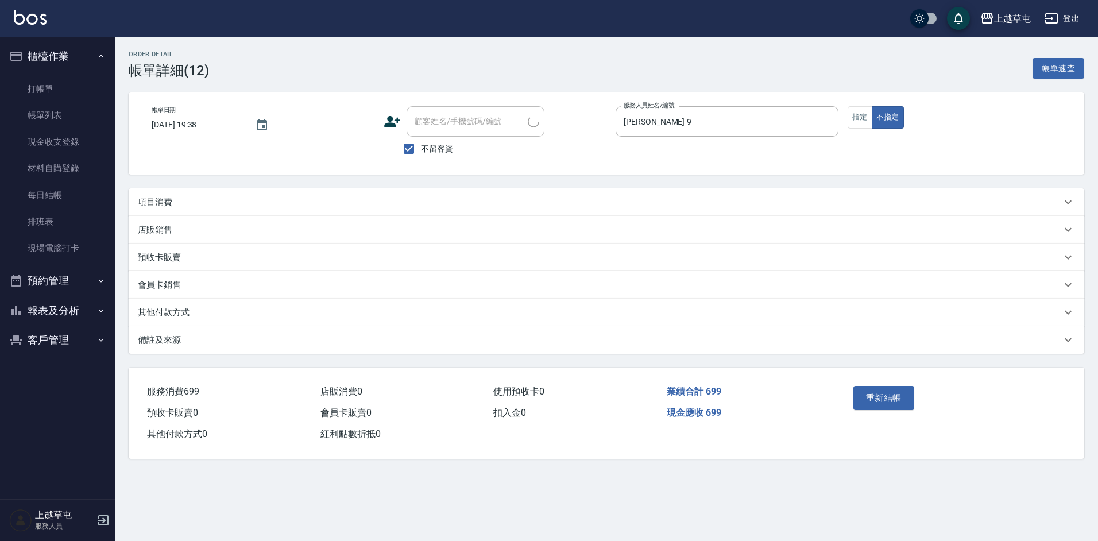
type input "[DATE] 19:38"
checkbox input "true"
type input "[PERSON_NAME]-9"
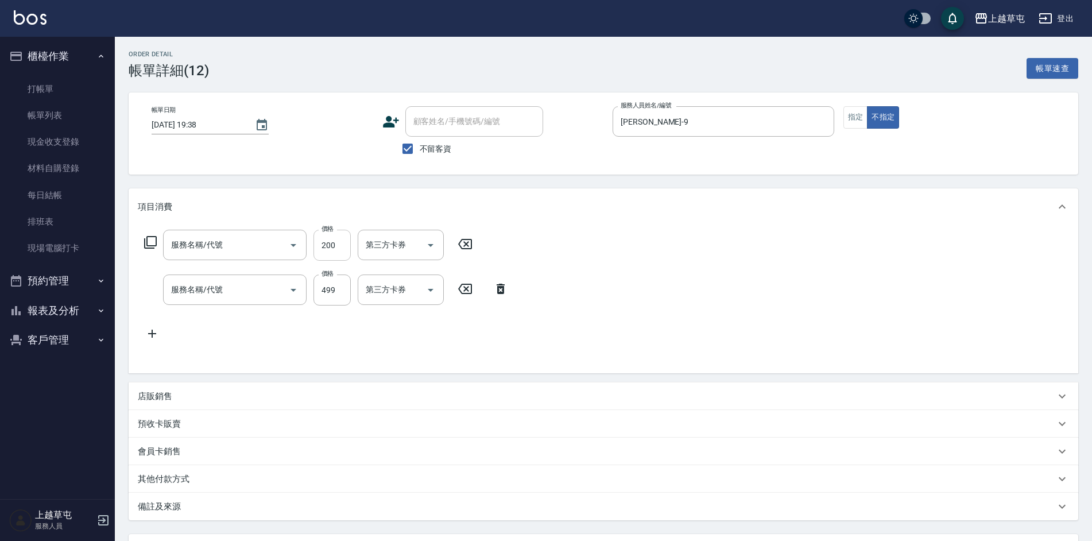
type input "剪髮169(216)"
type input "角質499(649)"
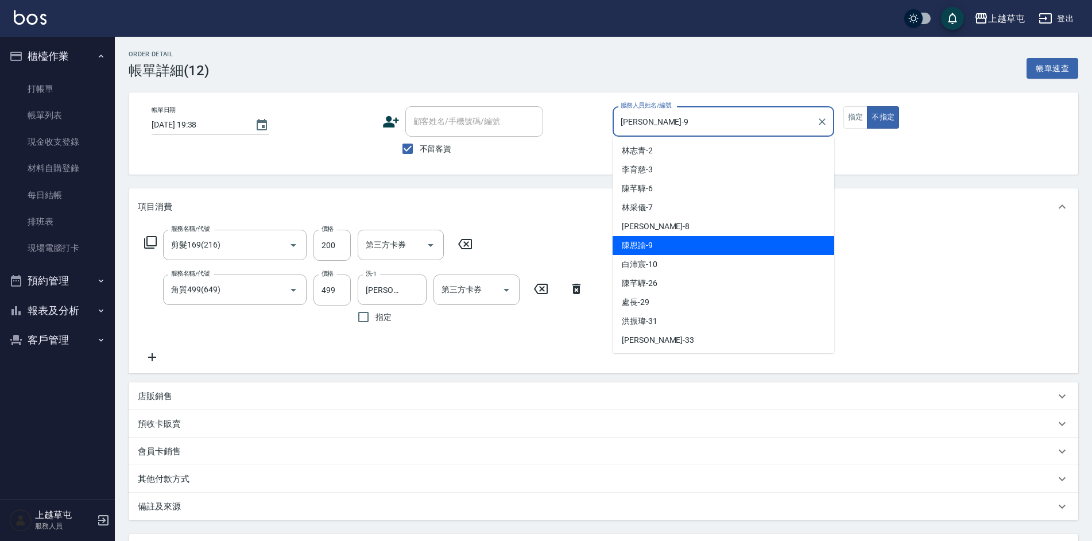
click at [707, 124] on input "[PERSON_NAME]-9" at bounding box center [715, 121] width 194 height 20
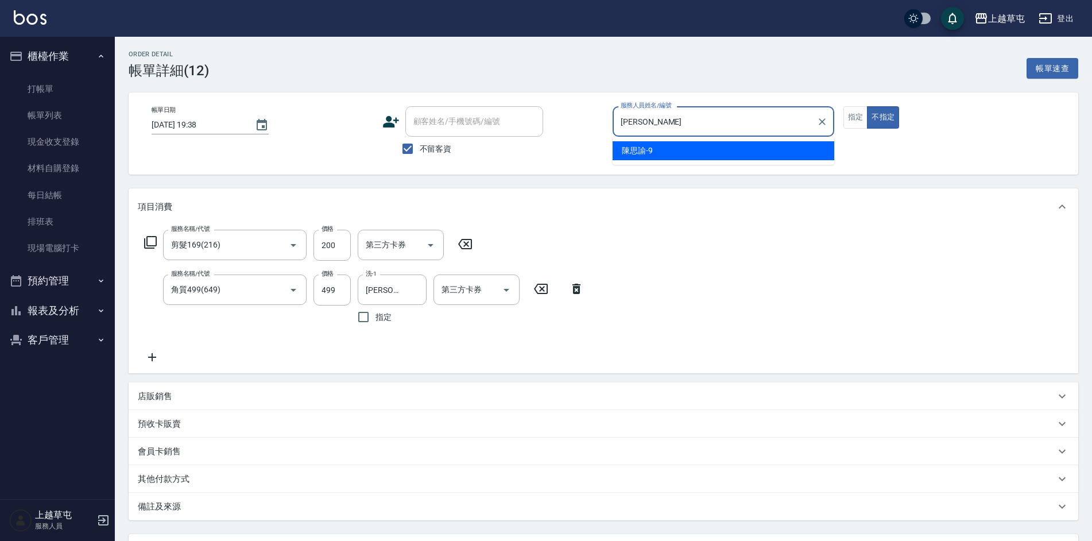
type input "陳"
type input "[PERSON_NAME]-7"
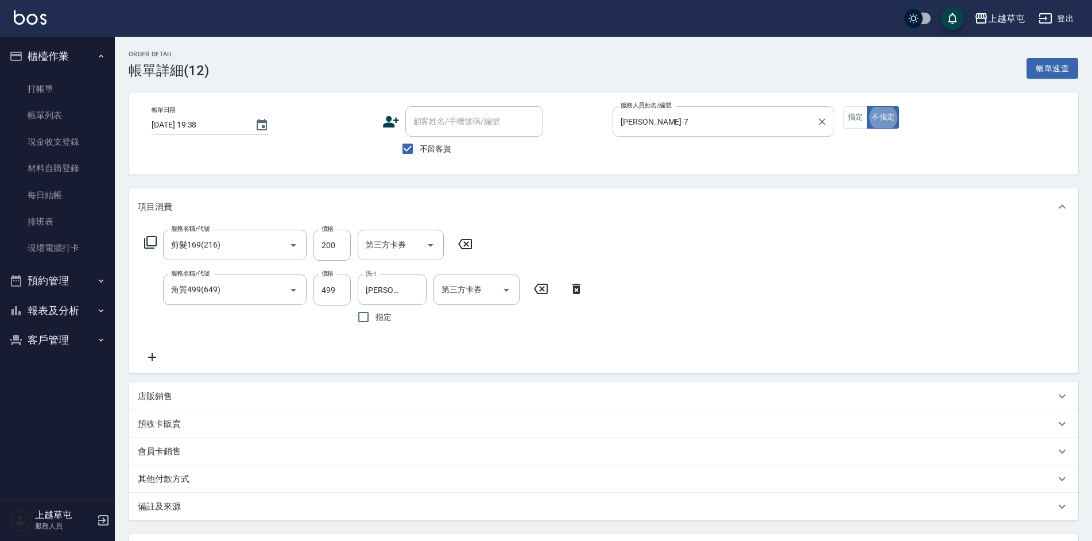
type button "false"
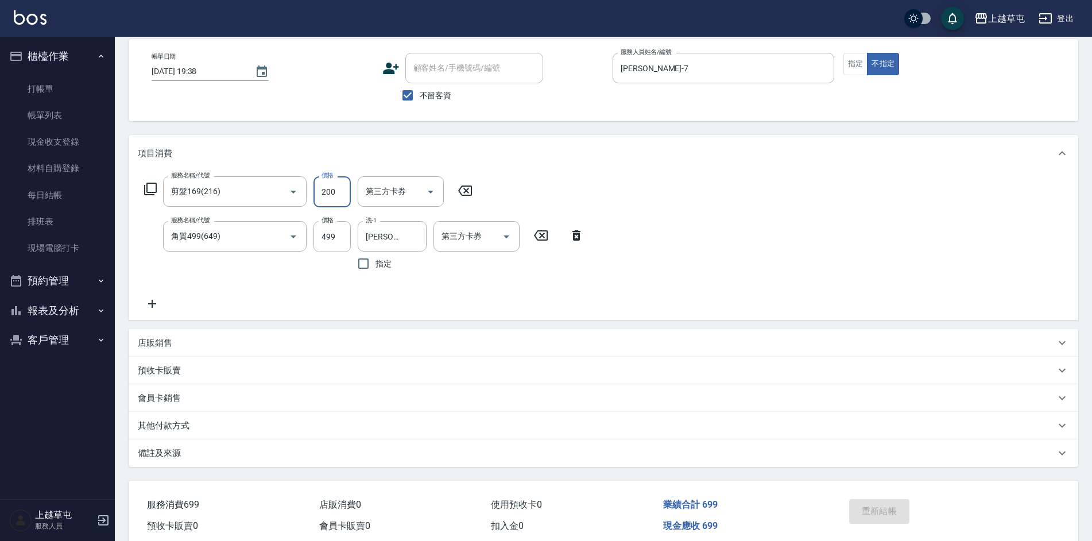
scroll to position [103, 0]
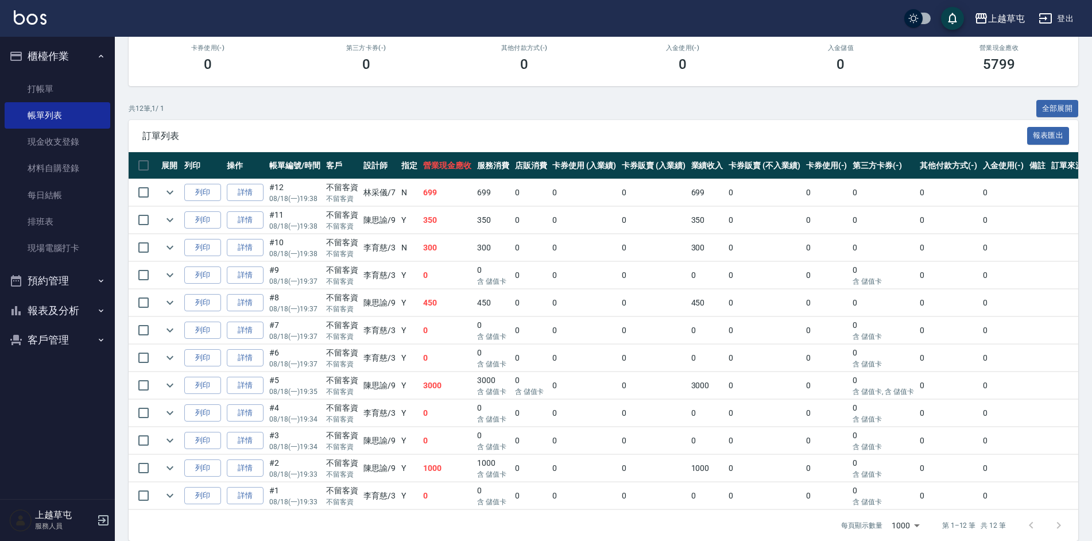
scroll to position [172, 0]
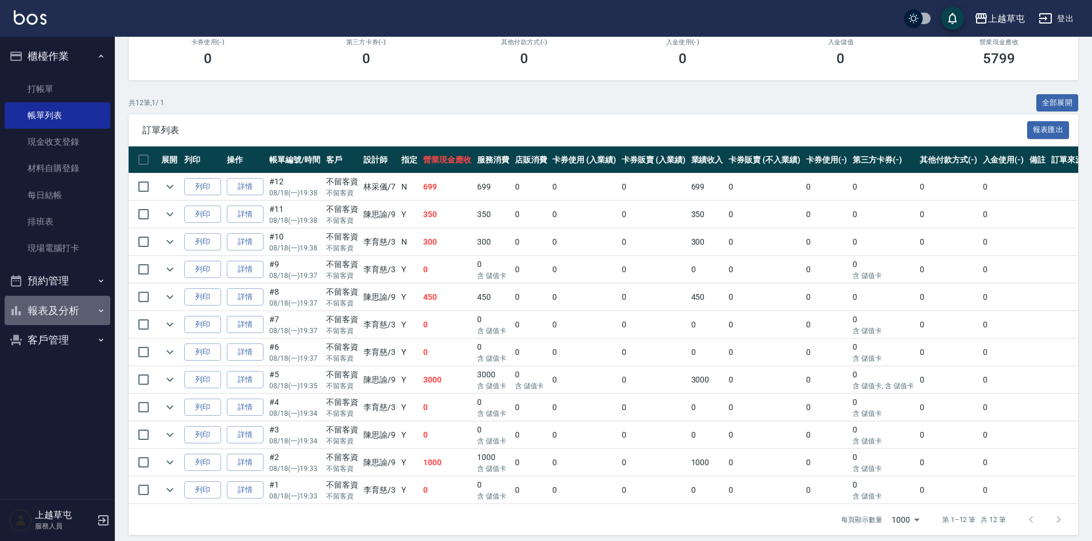
click at [66, 302] on button "報表及分析" at bounding box center [58, 311] width 106 height 30
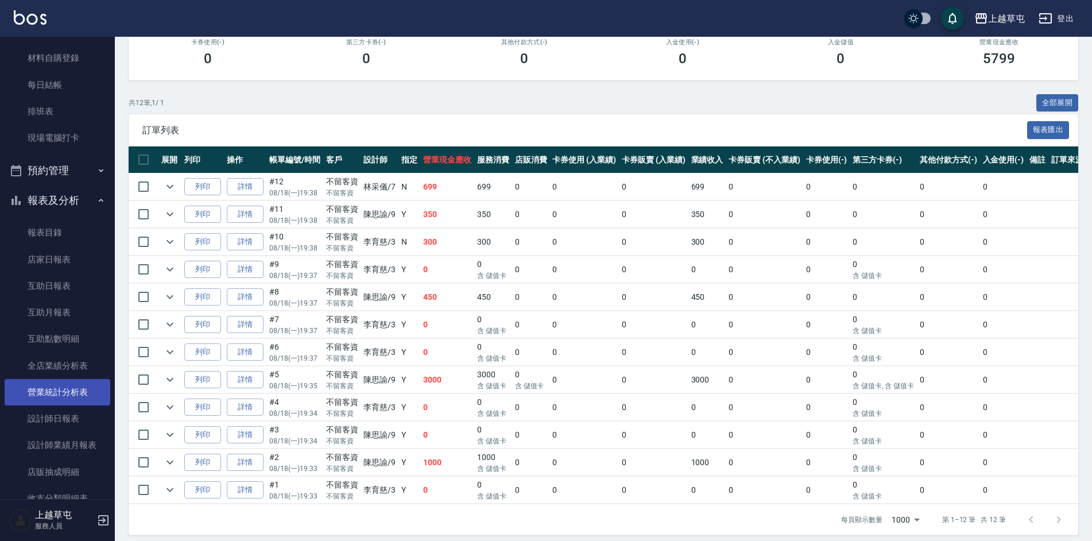
scroll to position [115, 0]
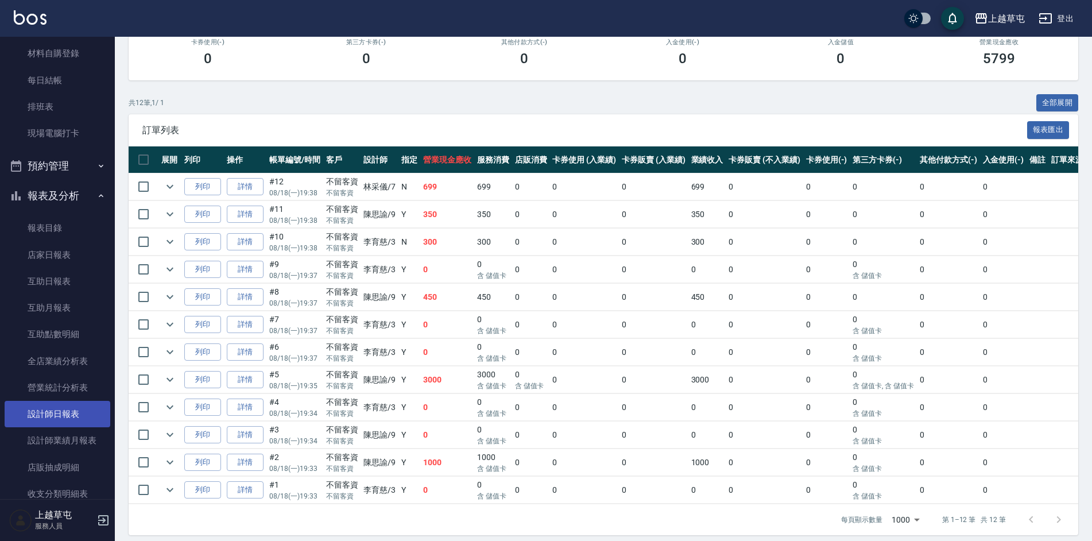
click at [72, 409] on link "設計師日報表" at bounding box center [58, 414] width 106 height 26
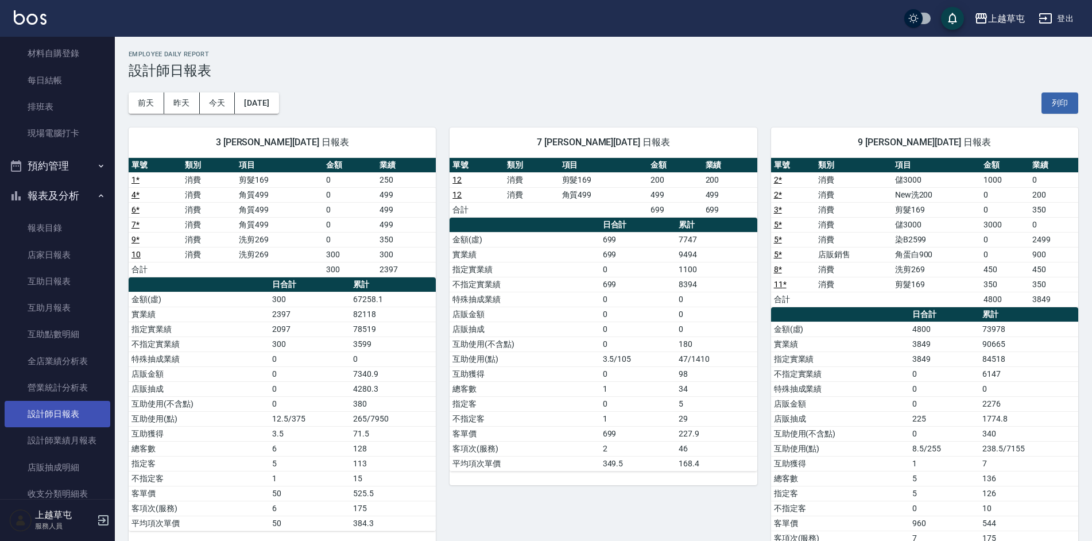
click at [5, 401] on link "設計師日報表" at bounding box center [58, 414] width 106 height 26
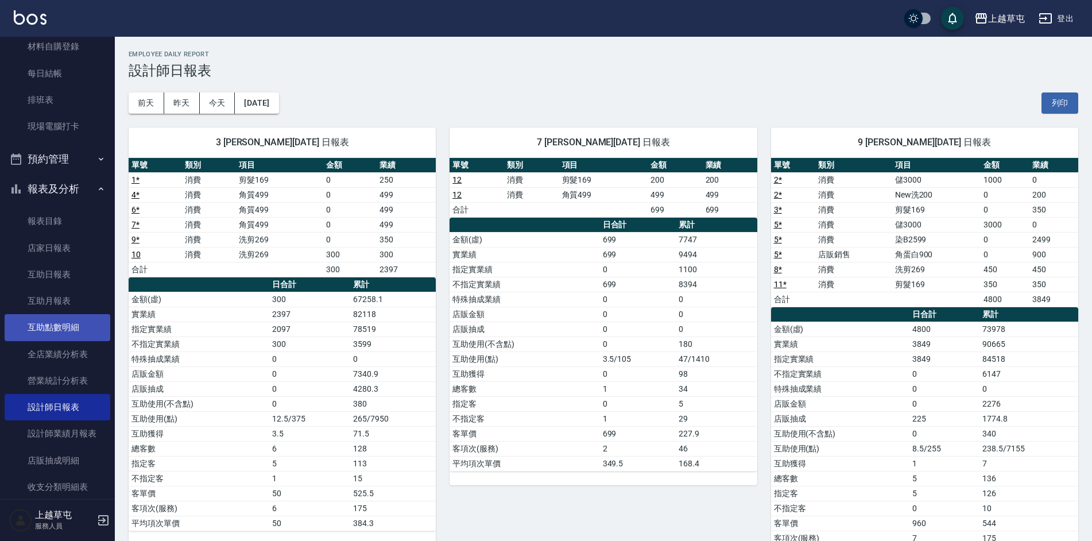
scroll to position [56, 0]
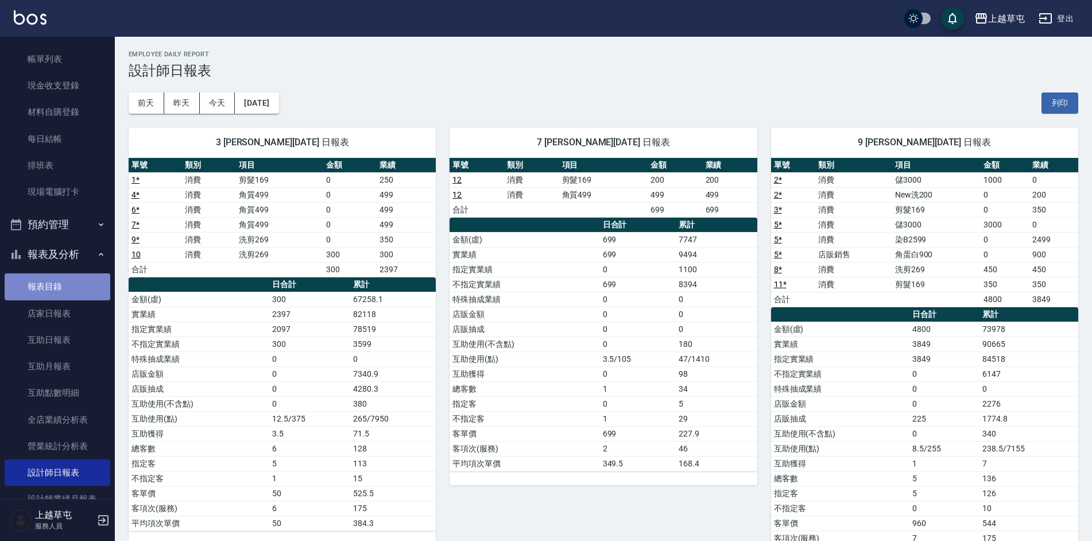
click at [68, 277] on link "報表目錄" at bounding box center [58, 286] width 106 height 26
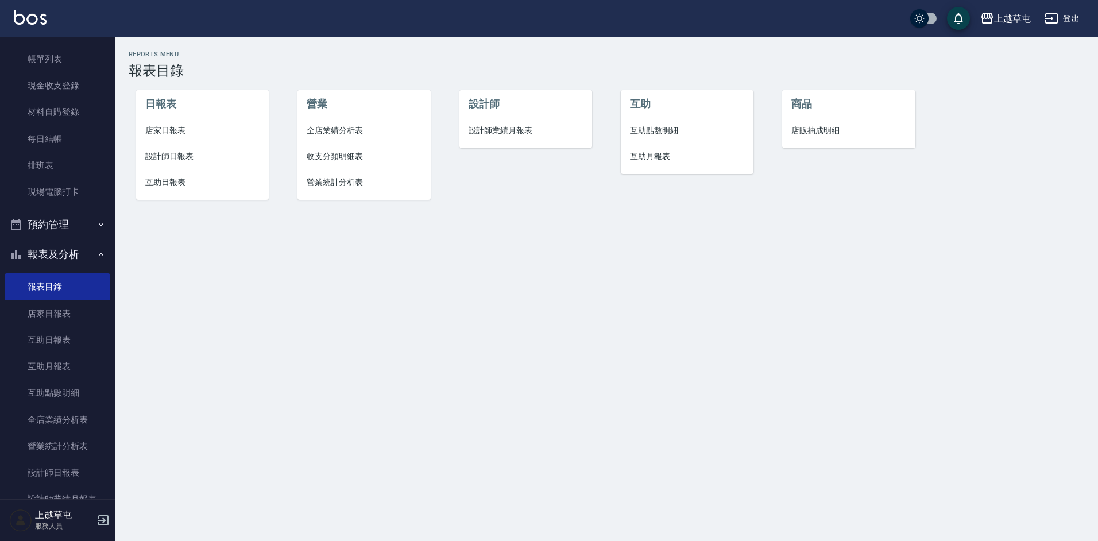
click at [166, 129] on span "店家日報表" at bounding box center [202, 131] width 115 height 12
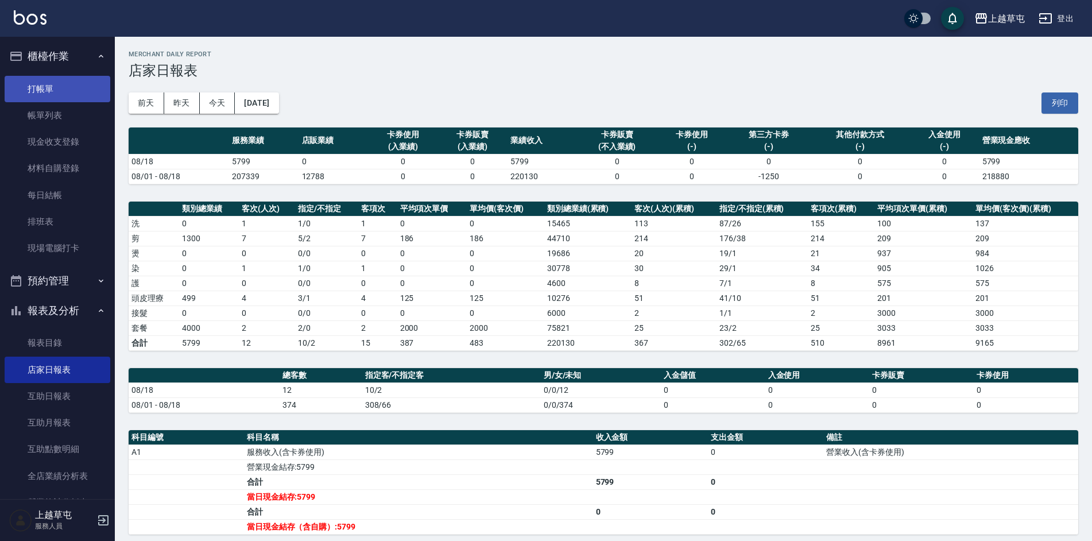
click at [49, 98] on link "打帳單" at bounding box center [58, 89] width 106 height 26
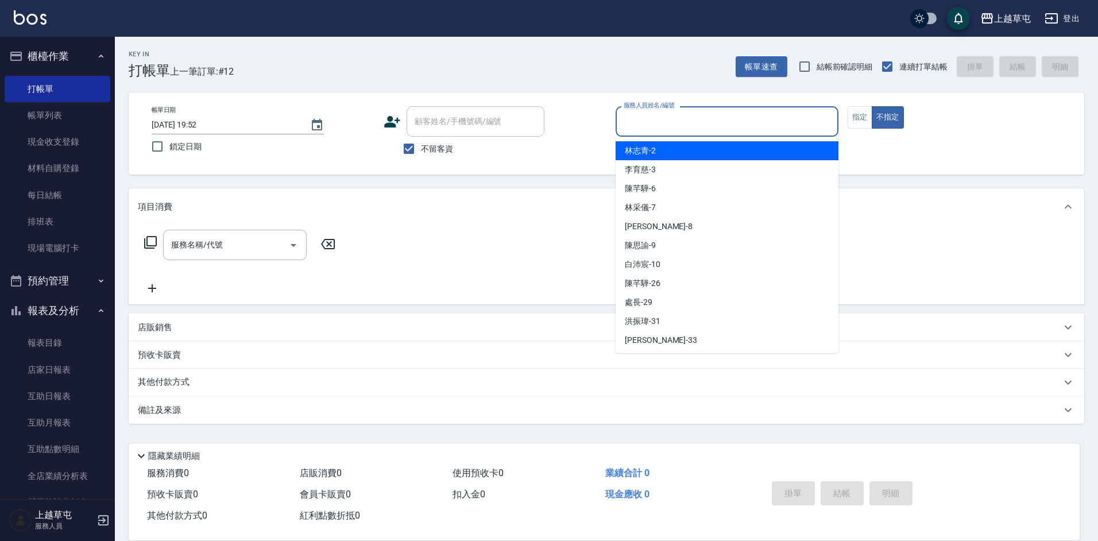
click at [654, 125] on input "服務人員姓名/編號" at bounding box center [727, 121] width 212 height 20
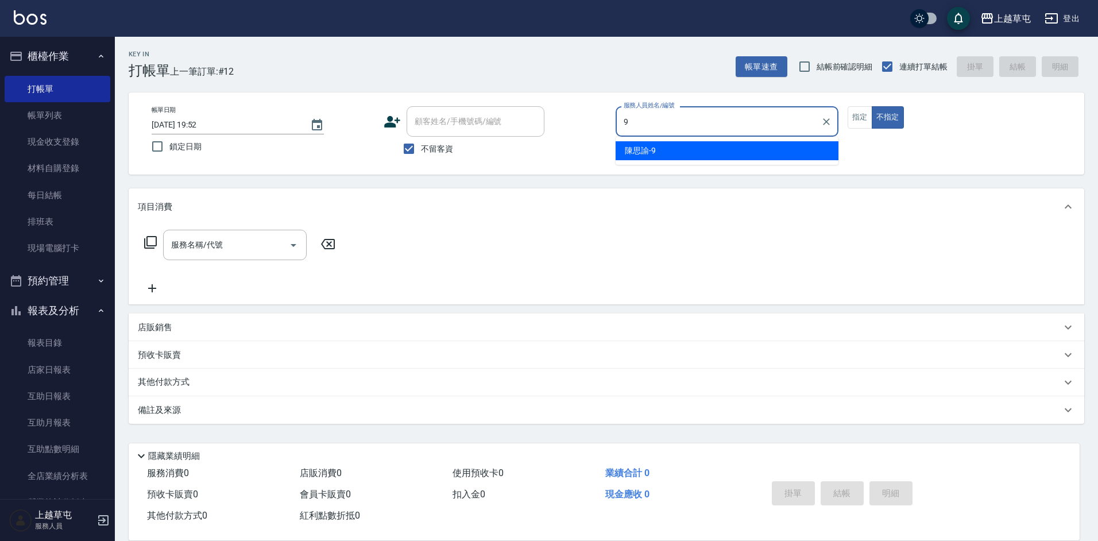
type input "[PERSON_NAME]-9"
type button "false"
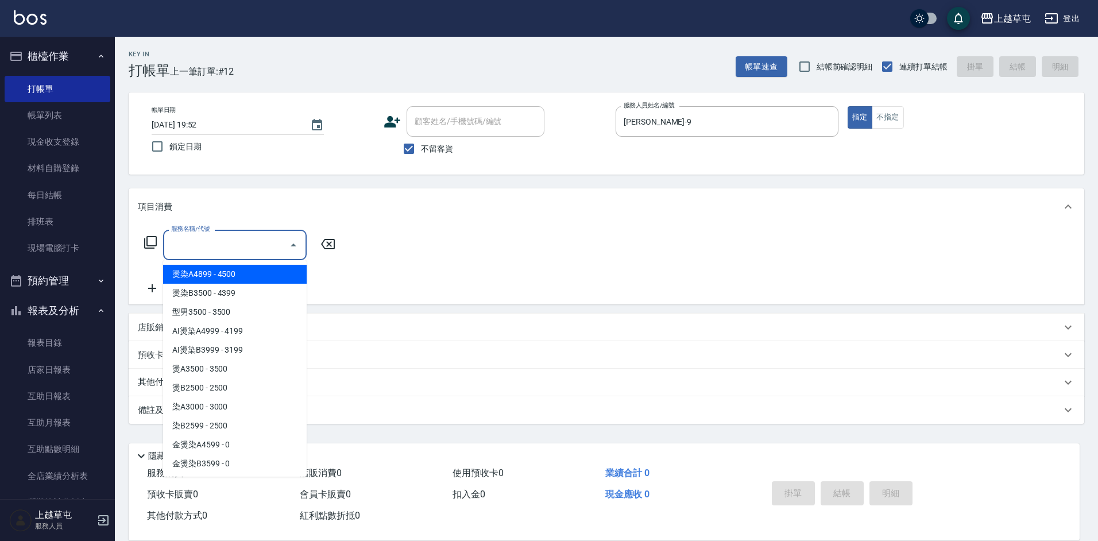
click at [229, 243] on input "服務名稱/代號" at bounding box center [226, 245] width 116 height 20
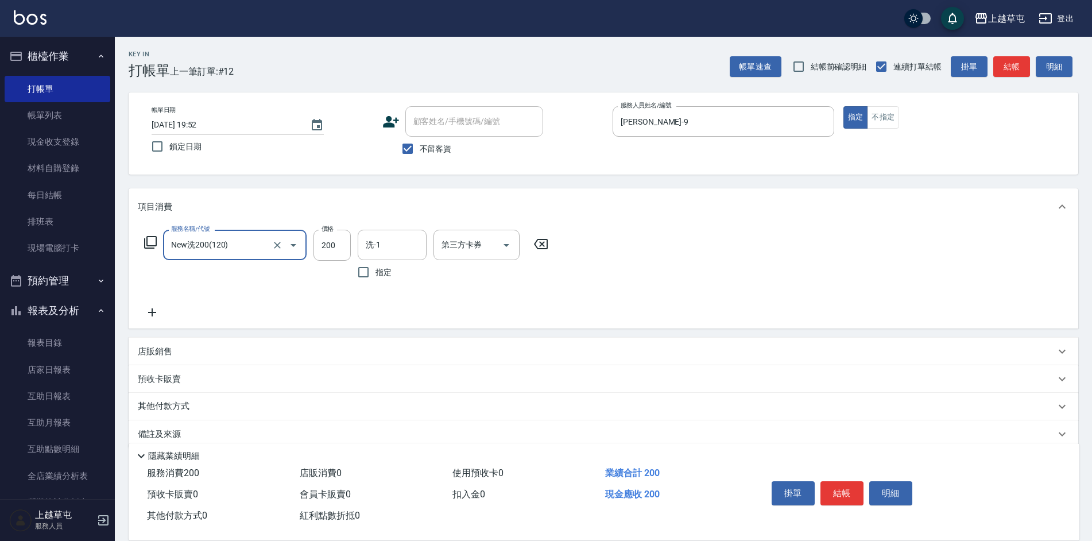
type input "New洗200(120)"
type input "39"
click at [402, 248] on input "洗-1" at bounding box center [392, 245] width 59 height 20
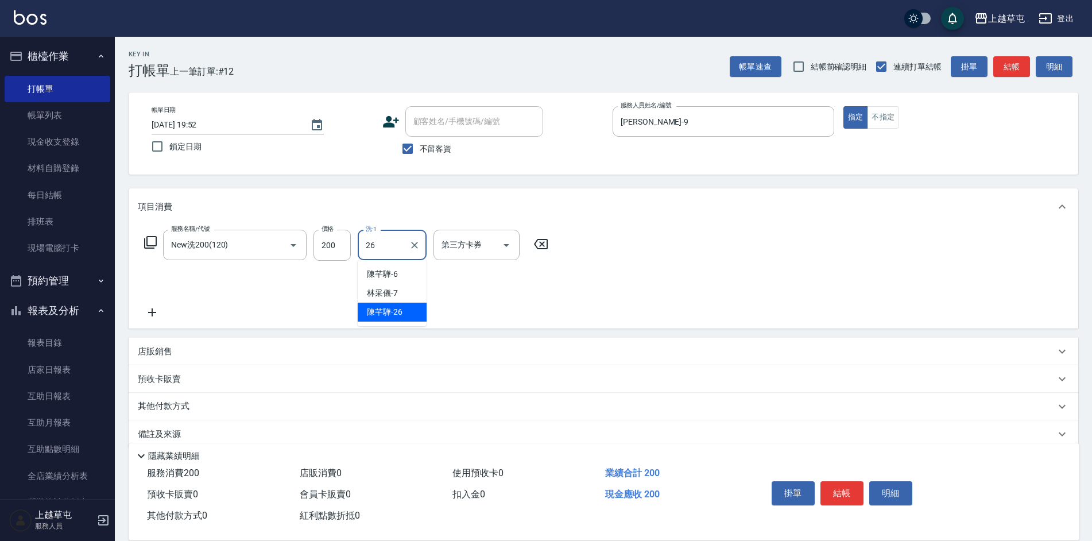
type input "[PERSON_NAME]-26"
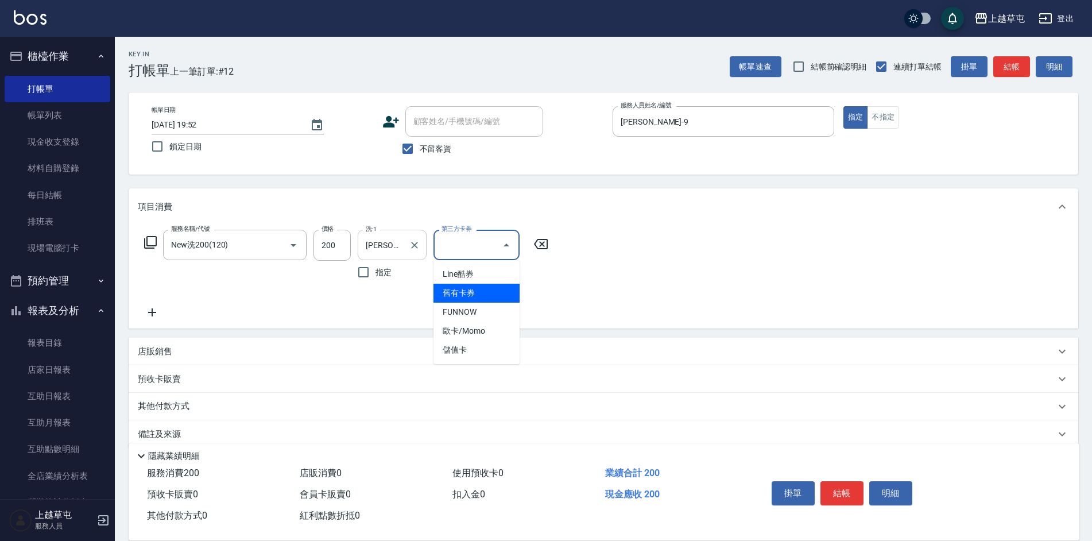
type input "舊有卡券"
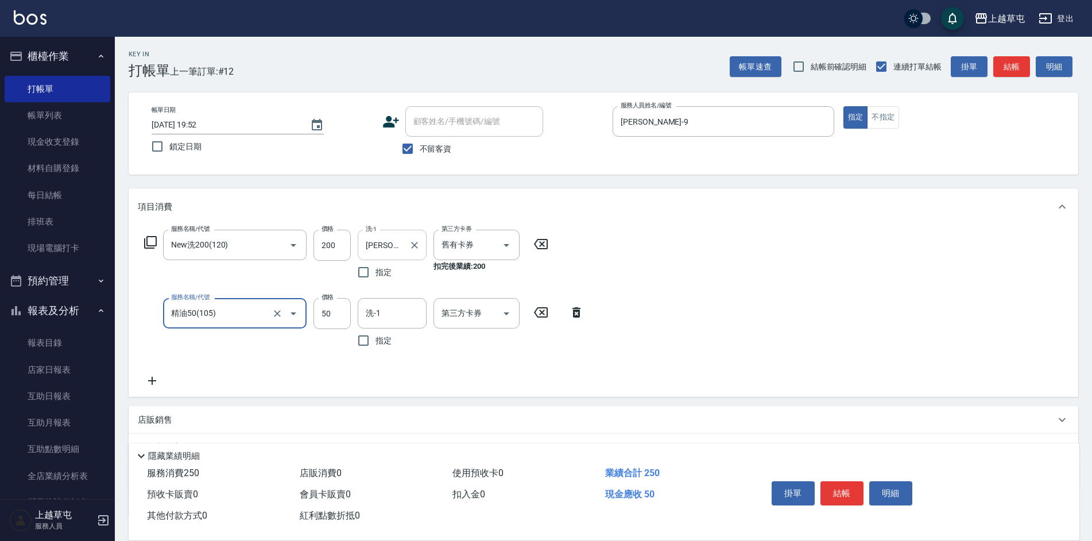
type input "精油50(105)"
type input "39"
click at [476, 245] on input "舊有卡券" at bounding box center [461, 245] width 44 height 20
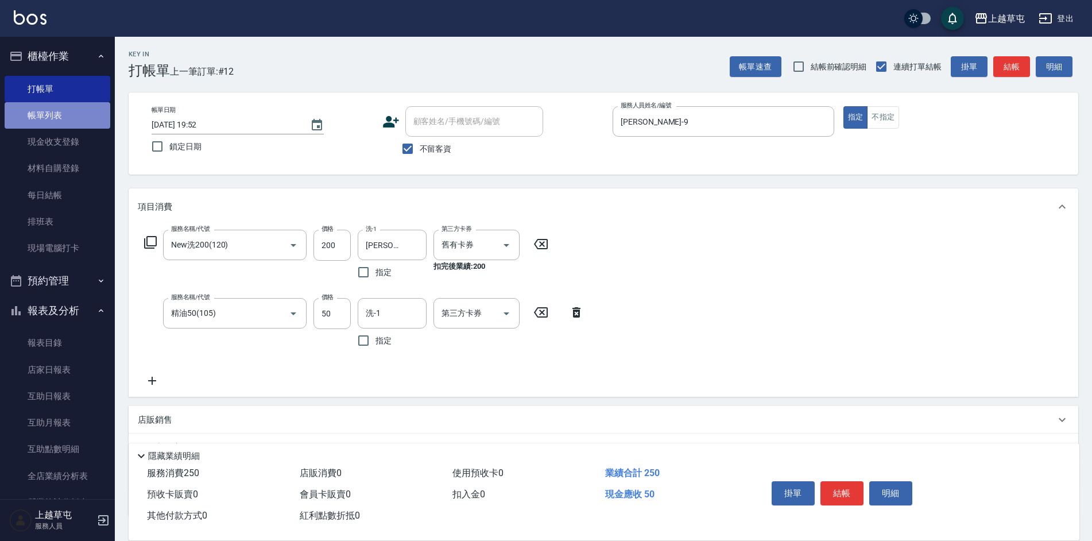
click at [67, 116] on link "帳單列表" at bounding box center [58, 115] width 106 height 26
